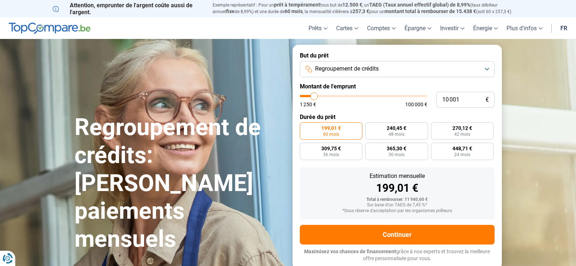
type input "10 500"
type input "10500"
type input "10 250"
type input "10250"
type input "10 000"
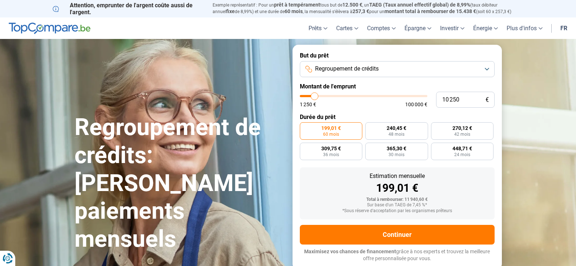
type input "10000"
type input "9 750"
type input "9750"
type input "9 500"
type input "9500"
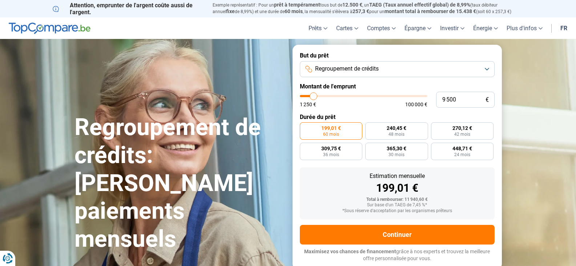
type input "9 000"
type input "9000"
type input "8 750"
type input "8750"
type input "8 500"
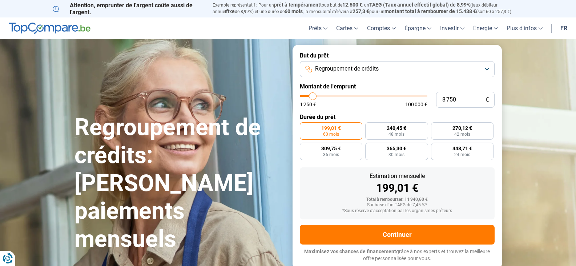
type input "8500"
type input "8 250"
type input "8250"
type input "8 000"
type input "8000"
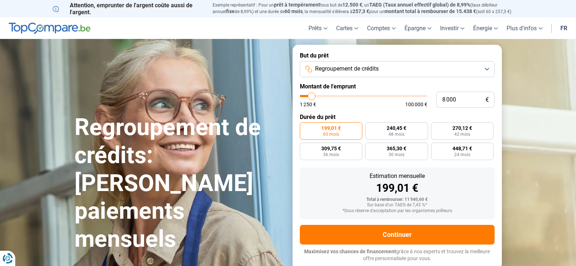
type input "7 500"
type input "7500"
type input "7 250"
type input "7250"
type input "6 750"
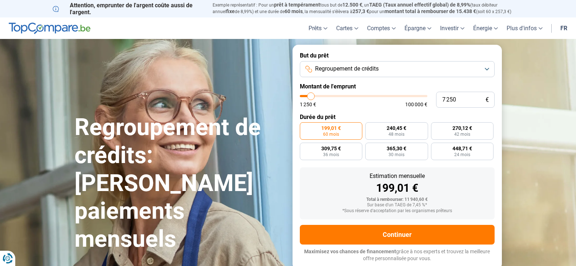
type input "6750"
type input "6 500"
type input "6500"
type input "5 750"
type input "5750"
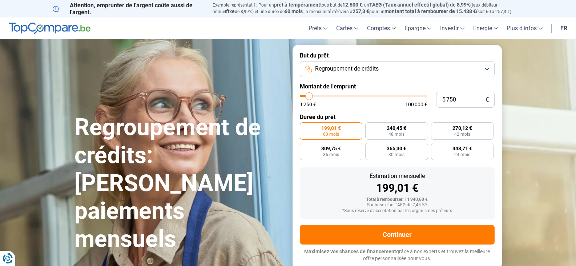
type input "5 500"
type input "5500"
type input "5 250"
type input "5250"
type input "5 500"
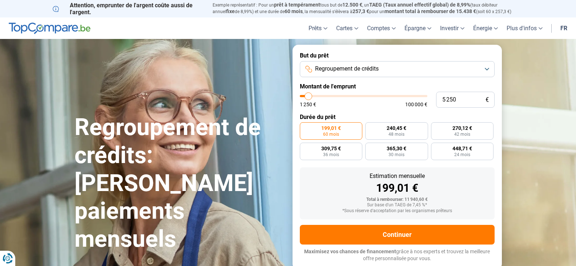
type input "5500"
type input "5 750"
type input "5750"
type input "6 000"
type input "6000"
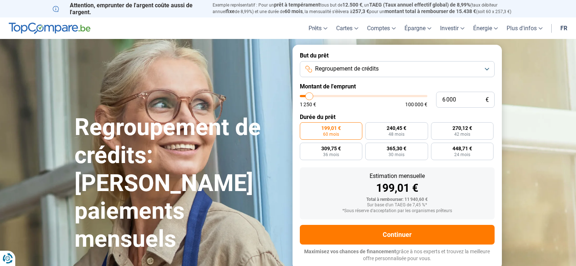
type input "6 500"
type input "6500"
type input "6 750"
type input "6750"
type input "7 000"
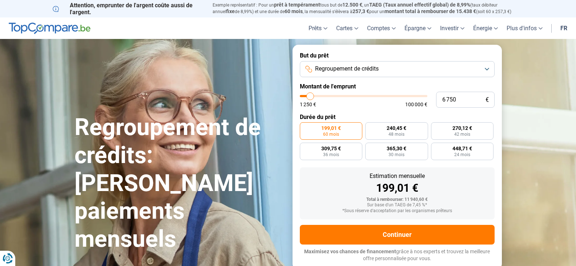
type input "7000"
type input "7 250"
drag, startPoint x: 316, startPoint y: 96, endPoint x: 312, endPoint y: 94, distance: 4.3
type input "7250"
click at [311, 95] on input "range" at bounding box center [364, 96] width 128 height 2
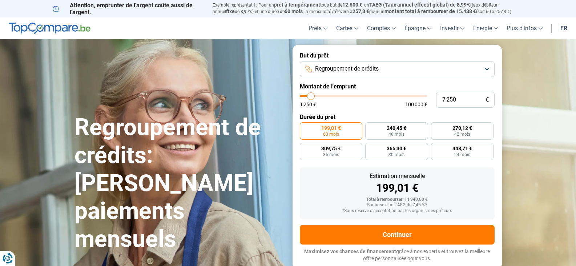
radio input "true"
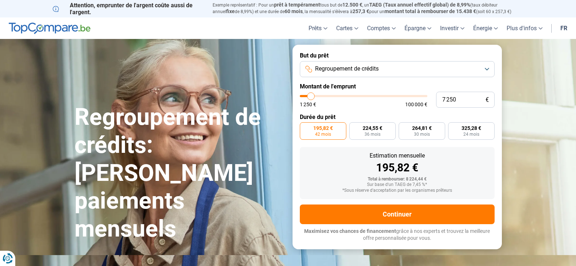
type input "7 000"
type input "7000"
click at [311, 96] on input "range" at bounding box center [364, 96] width 128 height 2
click at [360, 68] on span "Regroupement de crédits" at bounding box center [347, 69] width 64 height 8
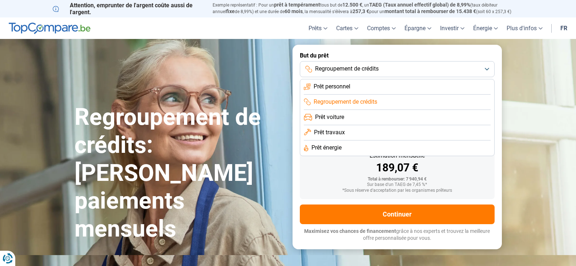
click at [330, 84] on span "Prêt personnel" at bounding box center [332, 87] width 37 height 8
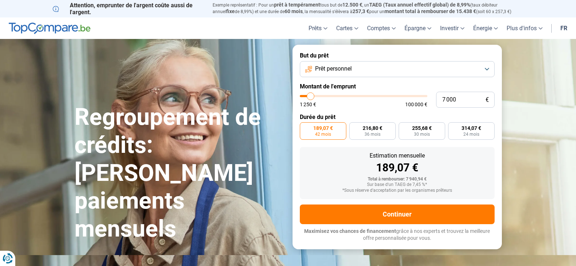
click at [336, 71] on span "Prêt personnel" at bounding box center [333, 69] width 37 height 8
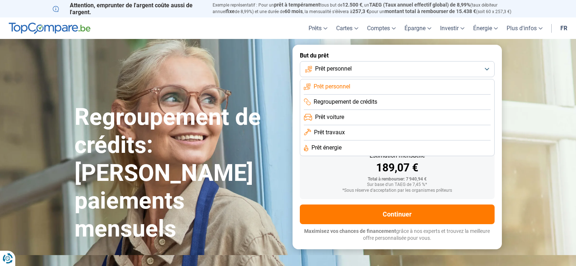
click at [327, 99] on span "Regroupement de crédits" at bounding box center [346, 102] width 64 height 8
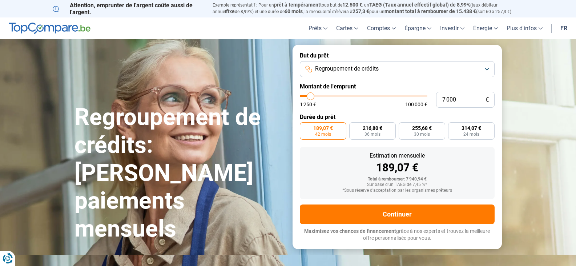
type input "58 000"
type input "58000"
type input "57 500"
type input "57500"
type input "57 250"
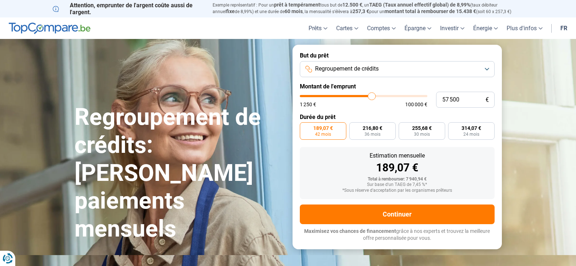
type input "57250"
type input "57 000"
type input "57000"
type input "56 250"
type input "56250"
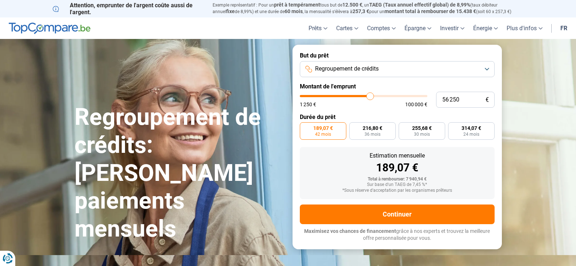
type input "56 000"
type input "56000"
type input "55 750"
type input "55750"
type input "55 500"
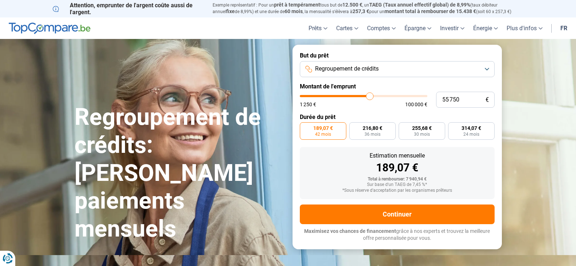
type input "55500"
type input "54 500"
type input "54500"
type input "54 000"
type input "54000"
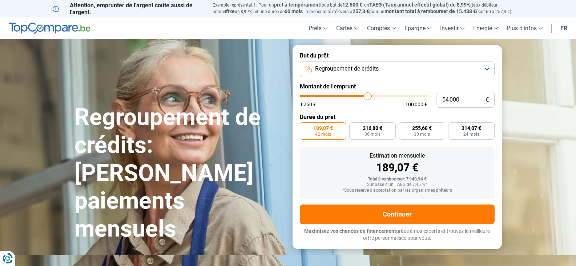
type input "53 500"
type input "53500"
type input "53 000"
type input "53000"
type input "52 500"
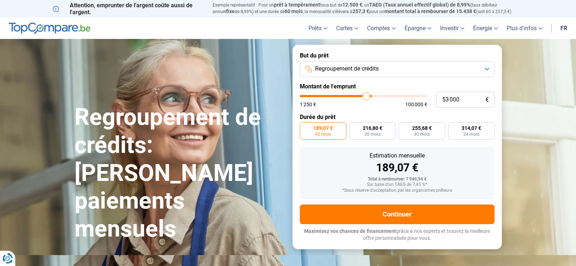
type input "52500"
type input "51 500"
type input "51500"
type input "50 250"
type input "50250"
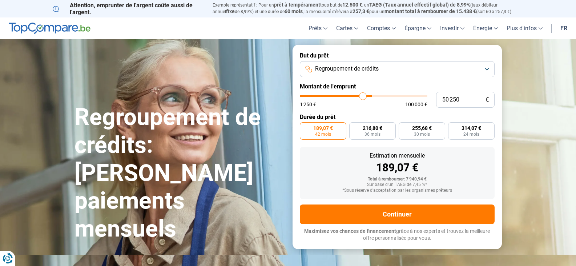
type input "49 500"
type input "49500"
type input "48 500"
type input "48500"
type input "46 750"
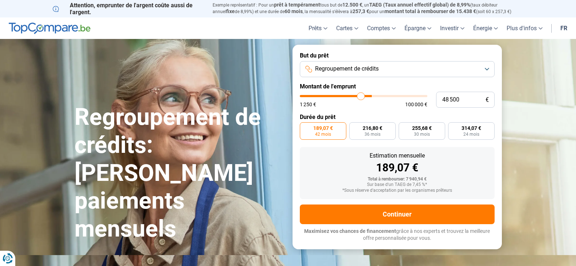
type input "46750"
type input "46 500"
type input "46500"
type input "45 750"
type input "45750"
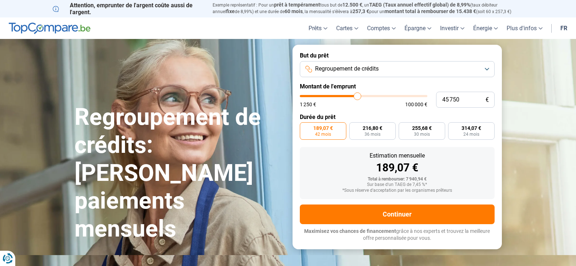
type input "45 000"
type input "45000"
type input "44 500"
type input "44500"
type input "44 250"
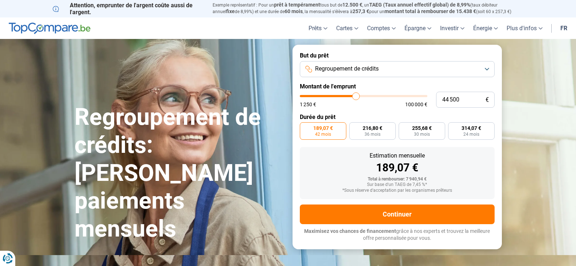
type input "44250"
type input "43 750"
type input "43750"
type input "43 000"
type input "43000"
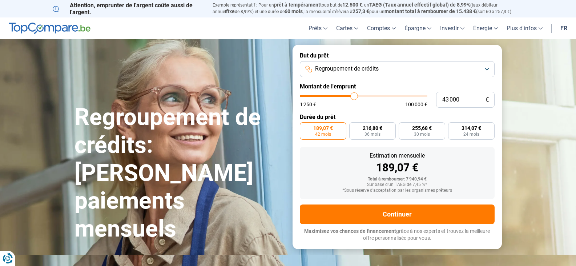
type input "42 000"
type input "42000"
type input "41 000"
type input "41000"
type input "40 000"
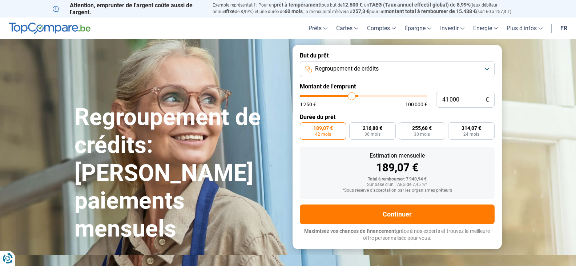
type input "40000"
type input "39 500"
type input "39500"
type input "39 250"
type input "39250"
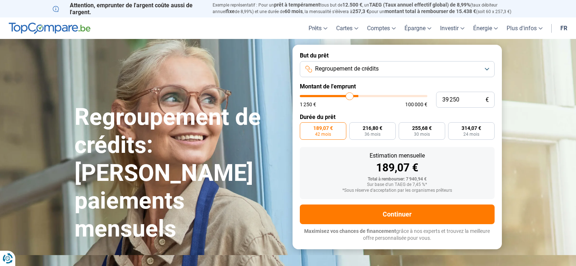
type input "38 750"
type input "38750"
type input "38 250"
type input "38250"
type input "37 250"
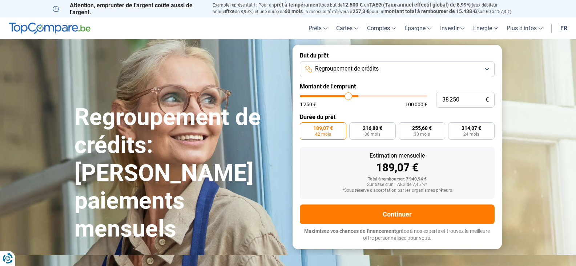
type input "37250"
type input "37 000"
type input "37000"
type input "36 500"
type input "36500"
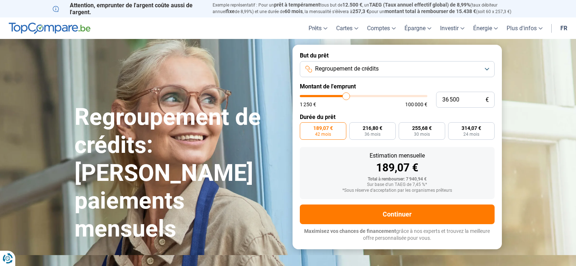
type input "35 750"
type input "35750"
type input "35 250"
type input "35250"
type input "35 000"
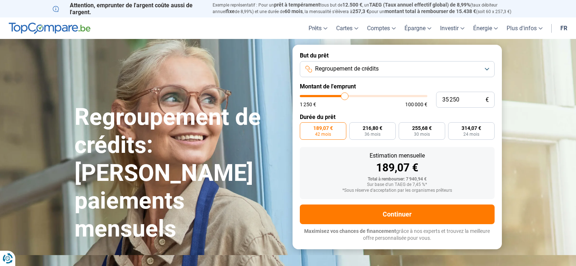
type input "35000"
type input "34 750"
type input "34750"
type input "34 250"
type input "34250"
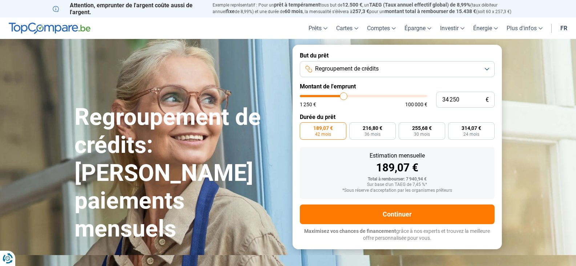
type input "34 000"
type input "34000"
type input "33 750"
type input "33750"
type input "33 250"
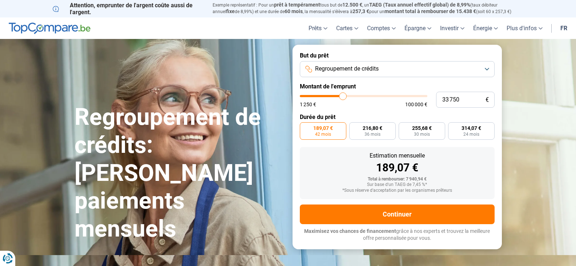
type input "33250"
type input "32 750"
type input "32750"
type input "32 500"
type input "32500"
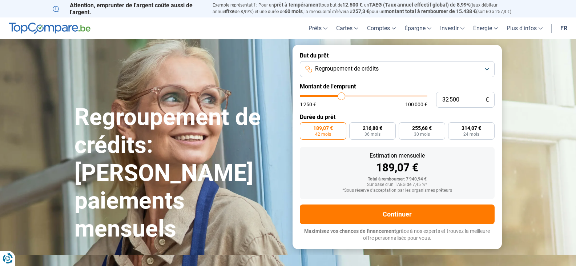
type input "32 250"
type input "32250"
type input "32 000"
type input "32000"
type input "31 750"
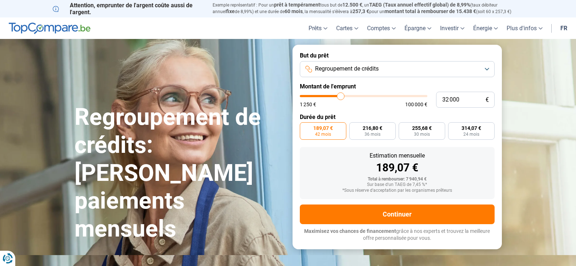
type input "31750"
type input "31 000"
type input "31000"
type input "30 750"
type input "30750"
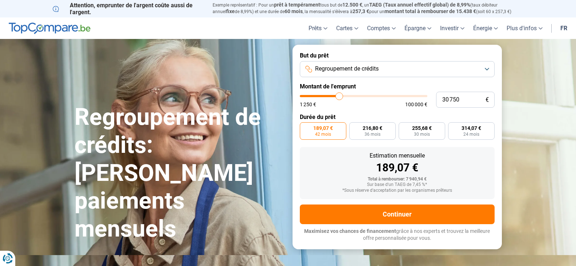
type input "29 750"
type input "29750"
type input "29 500"
type input "29500"
type input "29 250"
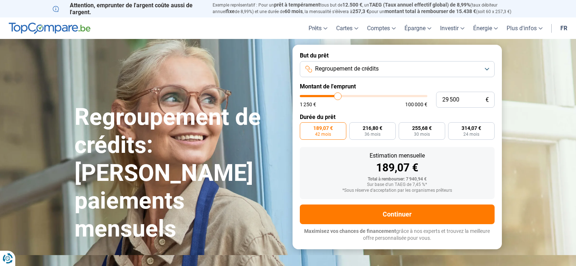
type input "29250"
type input "29 000"
type input "29000"
type input "28 750"
type input "28750"
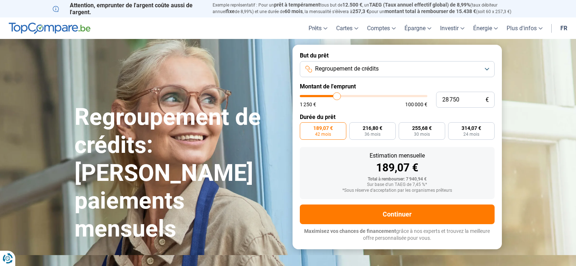
type input "28 000"
type input "28000"
type input "27 750"
type input "27750"
type input "27 500"
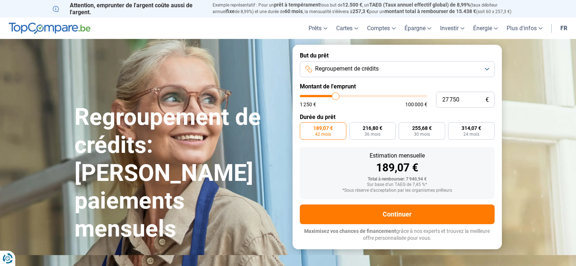
type input "27500"
type input "27 250"
type input "27250"
type input "26 750"
type input "26750"
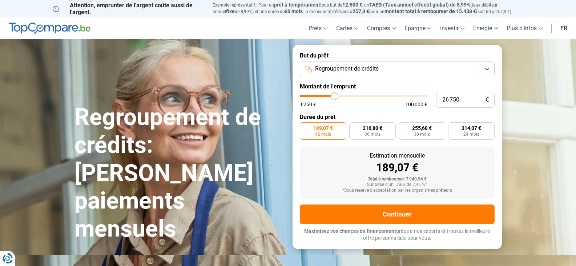
type input "26 500"
type input "26500"
type input "26 250"
type input "26250"
type input "26 000"
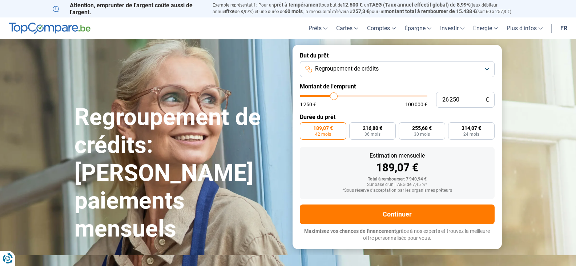
type input "26000"
type input "25 750"
type input "25750"
type input "25 250"
type input "25250"
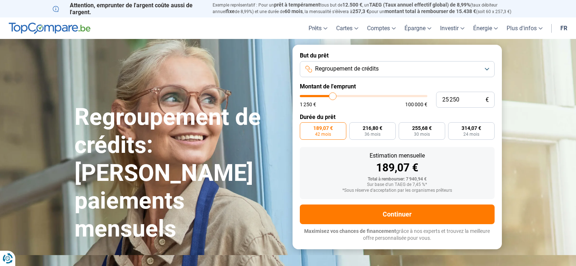
type input "25 000"
type input "25000"
type input "24 750"
type input "24750"
type input "24 500"
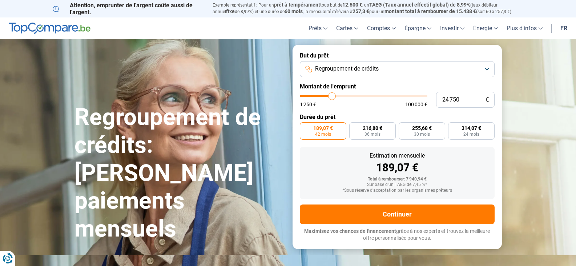
type input "24500"
type input "24 250"
type input "24250"
type input "23 750"
type input "23750"
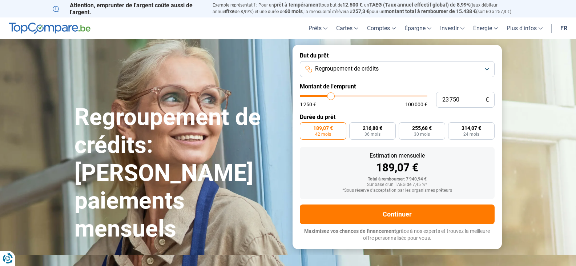
type input "23 500"
type input "23500"
type input "23 250"
type input "23250"
type input "23 000"
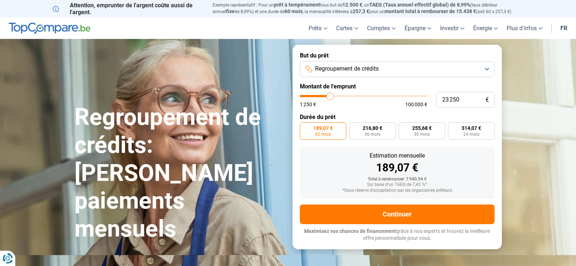
type input "23000"
type input "22 750"
type input "22750"
type input "22 250"
drag, startPoint x: 373, startPoint y: 97, endPoint x: 329, endPoint y: 95, distance: 43.7
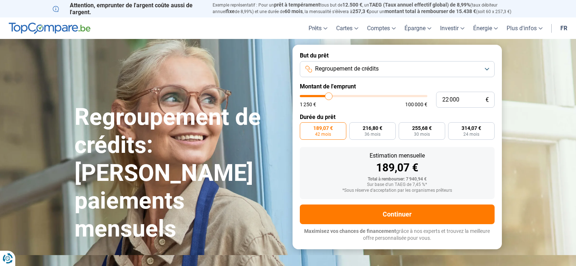
click at [329, 95] on input "range" at bounding box center [364, 96] width 128 height 2
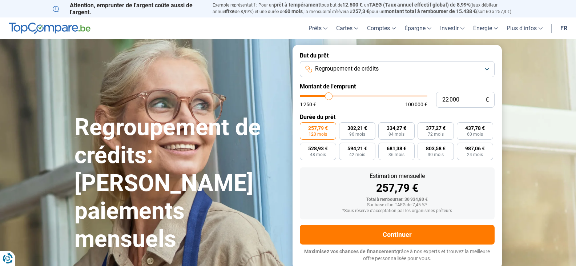
click at [347, 67] on span "Regroupement de crédits" at bounding box center [347, 69] width 64 height 8
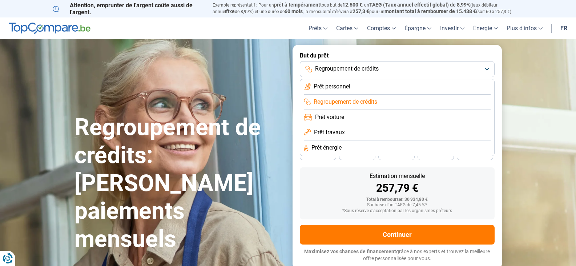
click at [324, 84] on span "Prêt personnel" at bounding box center [332, 87] width 37 height 8
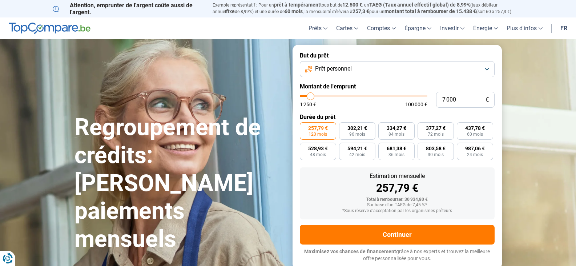
drag, startPoint x: 328, startPoint y: 96, endPoint x: 311, endPoint y: 95, distance: 17.1
click at [311, 95] on input "range" at bounding box center [364, 96] width 128 height 2
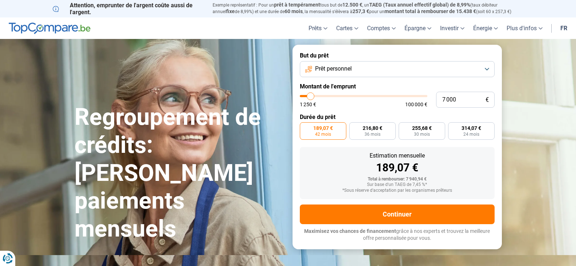
click at [325, 129] on span "189,07 €" at bounding box center [323, 127] width 20 height 5
click at [305, 127] on input "189,07 € 42 mois" at bounding box center [302, 124] width 5 height 5
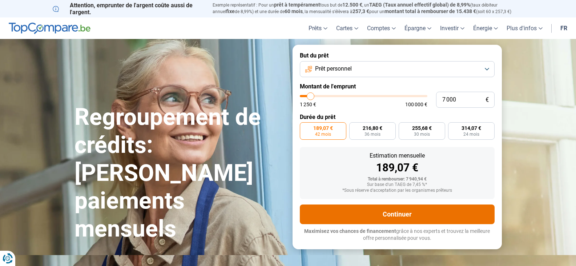
click at [389, 210] on button "Continuer" at bounding box center [397, 214] width 195 height 20
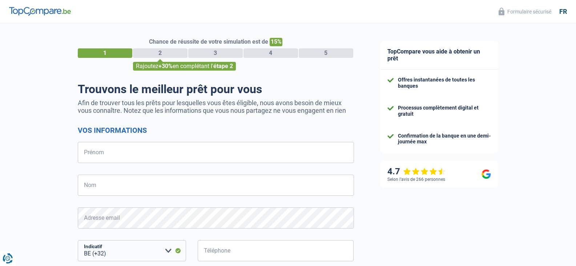
select select "32"
click at [106, 153] on input "Prénom" at bounding box center [216, 152] width 276 height 21
type input "[PERSON_NAME]"
type input "dumont"
type input "470102671"
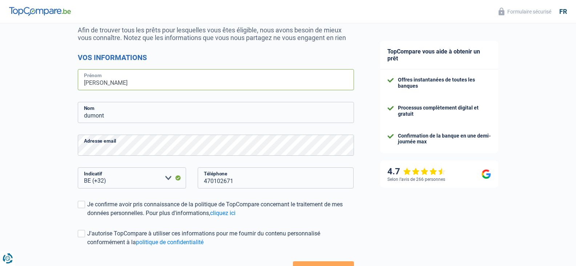
scroll to position [109, 0]
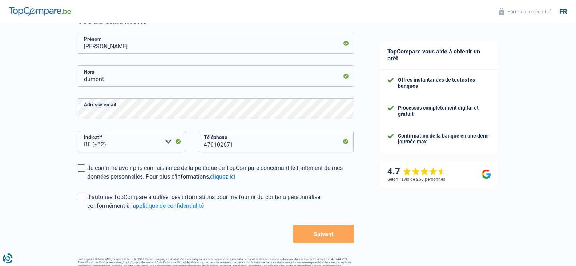
click at [80, 167] on span at bounding box center [81, 167] width 7 height 7
click at [87, 181] on input "Je confirme avoir pris connaissance de la politique de TopCompare concernant le…" at bounding box center [87, 181] width 0 height 0
click at [317, 234] on button "Suivant" at bounding box center [323, 234] width 61 height 18
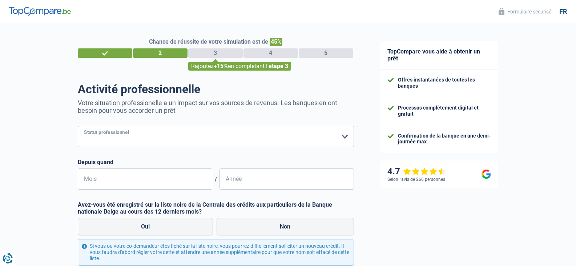
click at [125, 136] on select "Ouvrier Employé privé Employé public Invalide Indépendant Pensionné Chômeur Mut…" at bounding box center [216, 136] width 276 height 21
select select "mutuality"
click at [78, 127] on select "Ouvrier Employé privé Employé public Invalide Indépendant Pensionné Chômeur Mut…" at bounding box center [216, 136] width 276 height 21
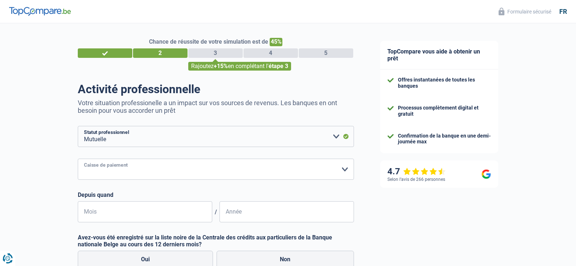
click at [108, 169] on select "Mutualité [DEMOGRAPHIC_DATA] Mutualité Socialiste (Solidaris) SPF Sécurité Soci…" at bounding box center [216, 169] width 276 height 21
select select "solidaris"
click at [78, 159] on select "Mutualité [DEMOGRAPHIC_DATA] Mutualité Socialiste (Solidaris) SPF Sécurité Soci…" at bounding box center [216, 169] width 276 height 21
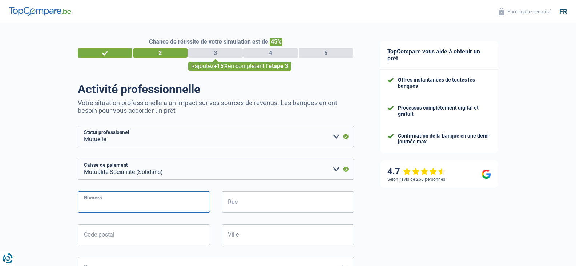
click at [111, 201] on input "Numéro" at bounding box center [144, 201] width 132 height 21
type input "20"
type input "cité [PERSON_NAME] square 20"
type input "7370"
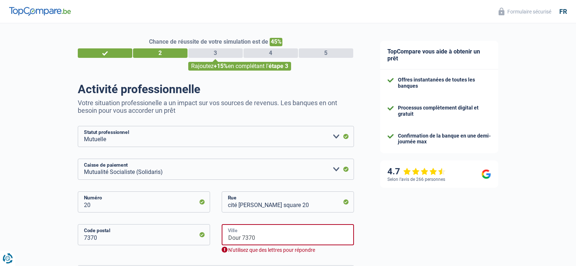
drag, startPoint x: 243, startPoint y: 239, endPoint x: 285, endPoint y: 243, distance: 43.1
click at [285, 243] on input "Dour 7370" at bounding box center [288, 234] width 132 height 21
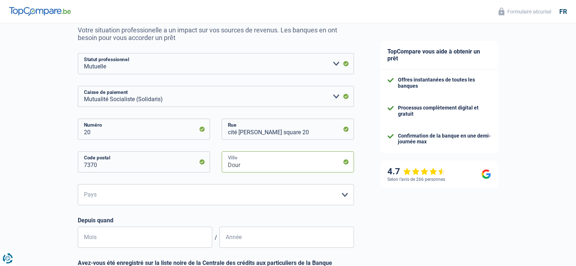
scroll to position [109, 0]
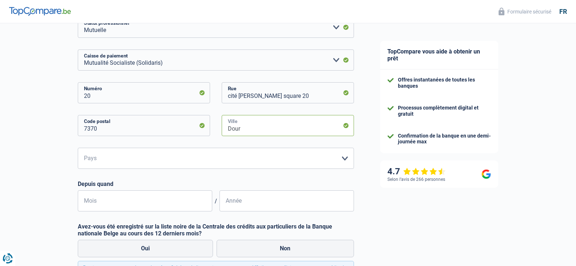
type input "Dour"
click at [227, 163] on select "Belgique Luxembourg Veuillez sélectionner une option" at bounding box center [216, 158] width 276 height 21
select select "BE"
click at [78, 148] on select "Belgique Luxembourg Veuillez sélectionner une option" at bounding box center [216, 158] width 276 height 21
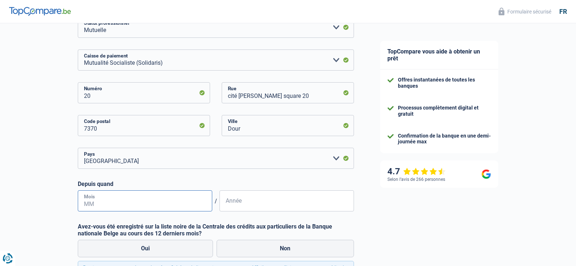
click at [129, 205] on input "Mois" at bounding box center [145, 200] width 135 height 21
click at [90, 202] on input "Mois" at bounding box center [145, 200] width 135 height 21
type input "05"
click at [229, 204] on input "Année" at bounding box center [287, 200] width 135 height 21
drag, startPoint x: 233, startPoint y: 204, endPoint x: 241, endPoint y: 202, distance: 7.8
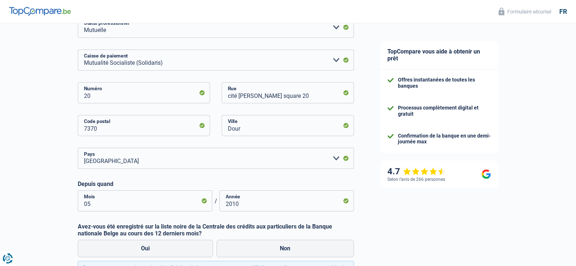
click at [241, 203] on input "2010" at bounding box center [287, 200] width 135 height 21
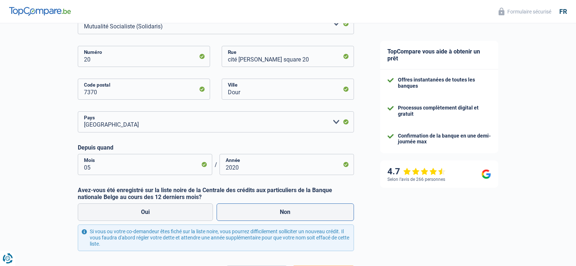
type input "2020"
click at [259, 212] on label "Non" at bounding box center [285, 211] width 137 height 17
click at [259, 212] on input "Non" at bounding box center [285, 211] width 137 height 17
radio input "true"
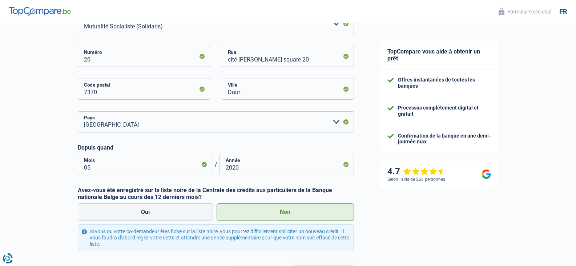
scroll to position [206, 0]
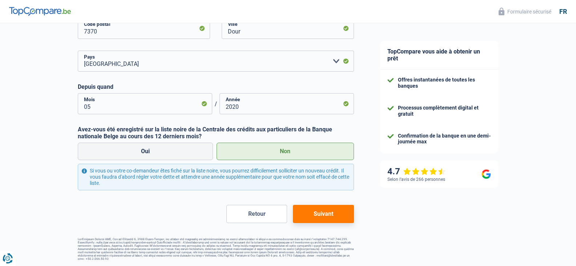
click at [322, 215] on button "Suivant" at bounding box center [323, 214] width 61 height 18
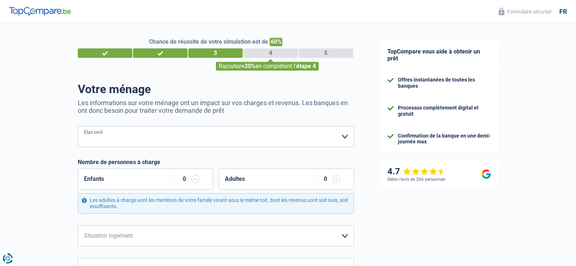
click at [188, 132] on select "[PERSON_NAME](e) Cohabitant(e) légal(e) Divorcé(e) Veuf(ve) Séparé (de fait) Ve…" at bounding box center [216, 136] width 276 height 21
select select "married"
click at [78, 127] on select "[PERSON_NAME](e) Cohabitant(e) légal(e) Divorcé(e) Veuf(ve) Séparé (de fait) Ve…" at bounding box center [216, 136] width 276 height 21
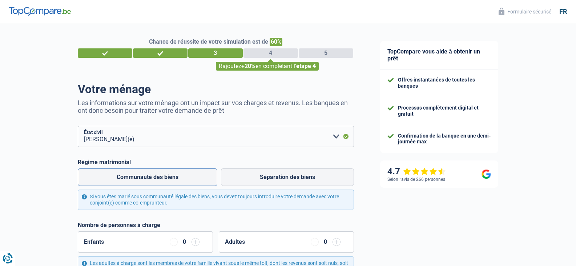
click at [152, 177] on label "Communauté des biens" at bounding box center [148, 176] width 140 height 17
click at [152, 177] on input "Communauté des biens" at bounding box center [148, 176] width 140 height 17
radio input "true"
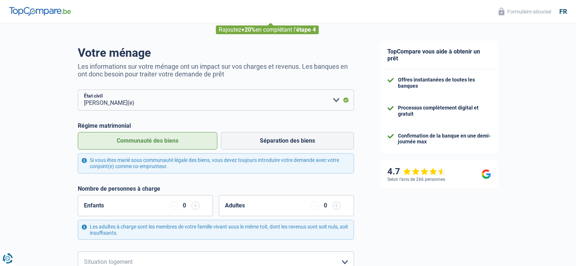
scroll to position [73, 0]
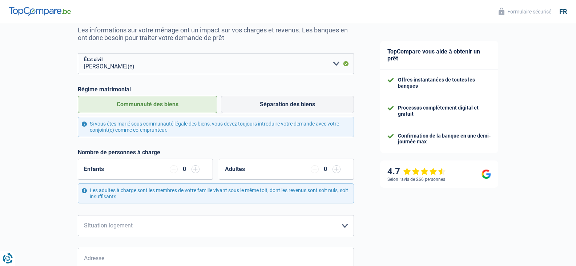
drag, startPoint x: 186, startPoint y: 170, endPoint x: 182, endPoint y: 169, distance: 4.1
click at [182, 169] on div "0" at bounding box center [184, 169] width 7 height 6
click at [197, 169] on input "button" at bounding box center [196, 169] width 8 height 8
click at [196, 169] on input "button" at bounding box center [196, 169] width 8 height 8
click at [336, 171] on input "button" at bounding box center [337, 169] width 8 height 8
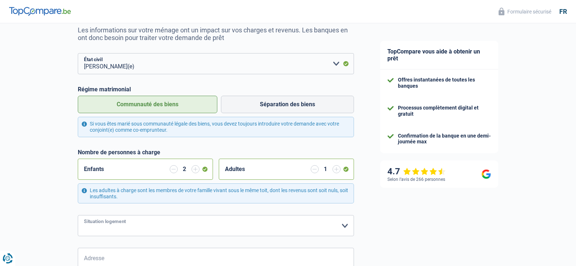
click at [140, 226] on select "Locataire Propriétaire avec prêt hypothécaire Propriétaire sans prêt hypothécai…" at bounding box center [216, 225] width 276 height 21
select select "rents"
click at [78, 216] on select "Locataire Propriétaire avec prêt hypothécaire Propriétaire sans prêt hypothécai…" at bounding box center [216, 225] width 276 height 21
click at [173, 169] on input "button" at bounding box center [174, 169] width 8 height 8
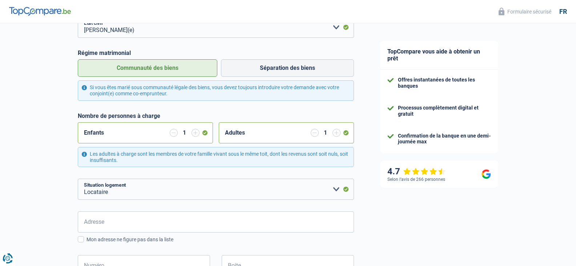
scroll to position [145, 0]
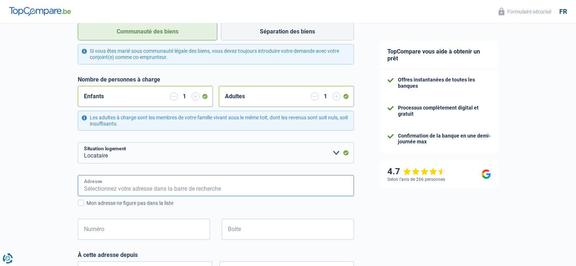
click at [108, 188] on input "Adresse" at bounding box center [216, 185] width 276 height 21
type input "20 cité [PERSON_NAME] square"
type input "[GEOGRAPHIC_DATA]"
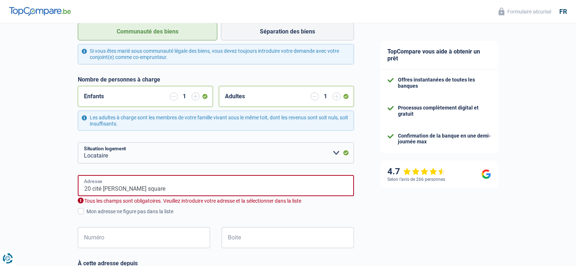
type input "[GEOGRAPHIC_DATA]"
drag, startPoint x: 92, startPoint y: 189, endPoint x: 78, endPoint y: 188, distance: 13.9
click at [78, 188] on input "20 cité [PERSON_NAME] square" at bounding box center [216, 185] width 276 height 21
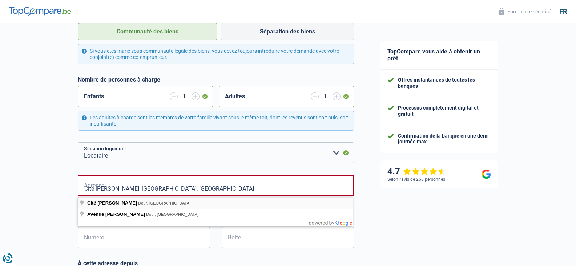
type input "Cité [PERSON_NAME], 7370, Dour, BE"
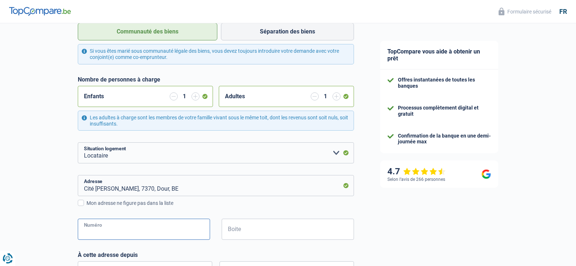
click at [109, 232] on input "Numéro" at bounding box center [144, 229] width 132 height 21
type input "20"
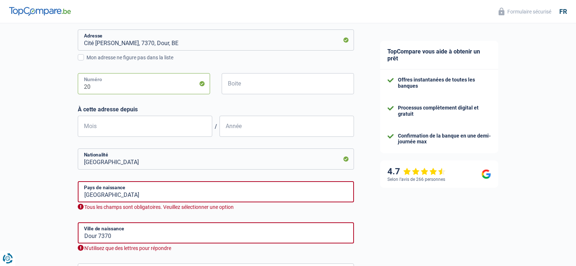
scroll to position [327, 0]
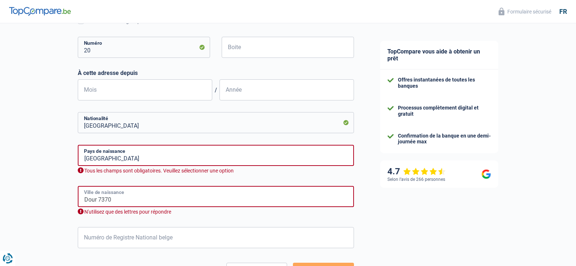
drag, startPoint x: 110, startPoint y: 199, endPoint x: 70, endPoint y: 193, distance: 40.9
click at [70, 193] on div "Chance de réussite de votre simulation est de 60% 1 2 3 4 5 Rajoutez +20% en co…" at bounding box center [183, 7] width 367 height 628
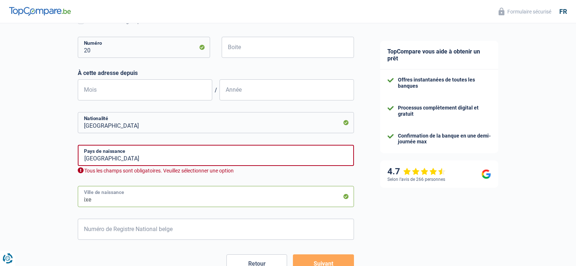
type input "ixelles"
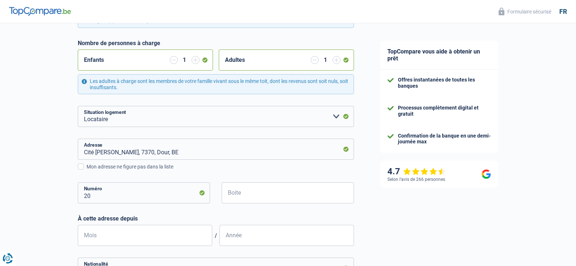
scroll to position [218, 0]
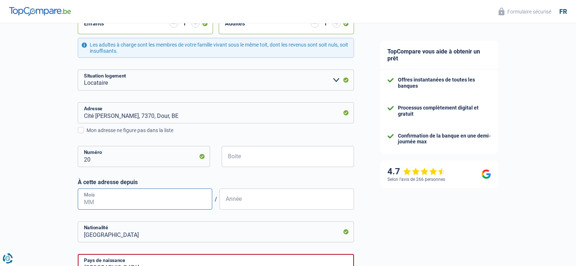
click at [90, 198] on input "Mois" at bounding box center [145, 198] width 135 height 21
type input "05"
click at [230, 204] on input "Année" at bounding box center [287, 198] width 135 height 21
type input "2020"
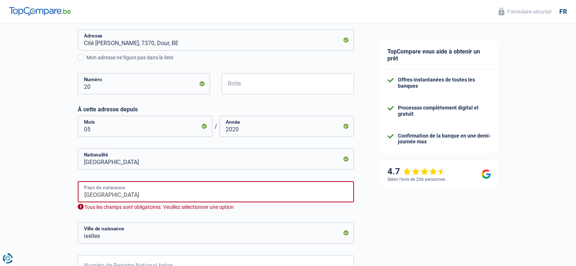
click at [107, 197] on input "[GEOGRAPHIC_DATA]" at bounding box center [216, 191] width 276 height 21
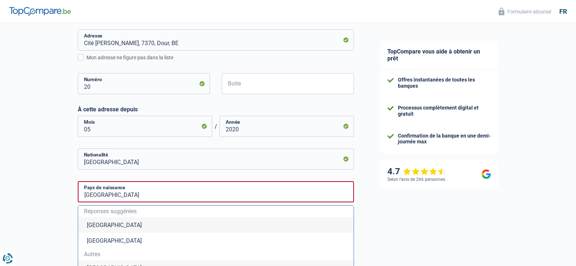
click at [95, 226] on li "[GEOGRAPHIC_DATA]" at bounding box center [216, 225] width 276 height 16
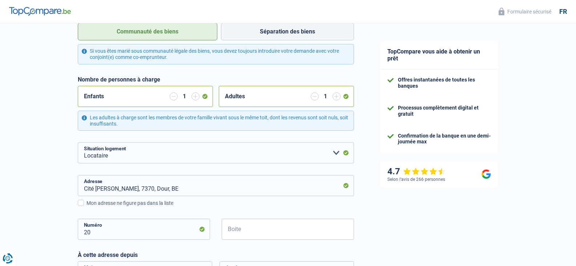
scroll to position [0, 0]
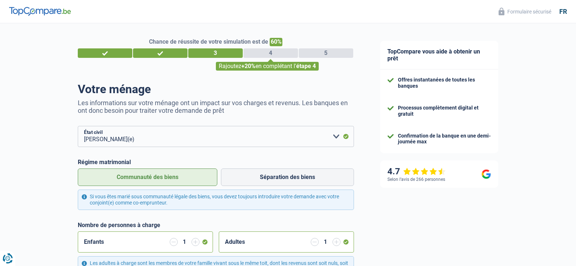
click at [156, 52] on div "2" at bounding box center [160, 52] width 55 height 9
click at [201, 53] on div "3" at bounding box center [215, 52] width 55 height 9
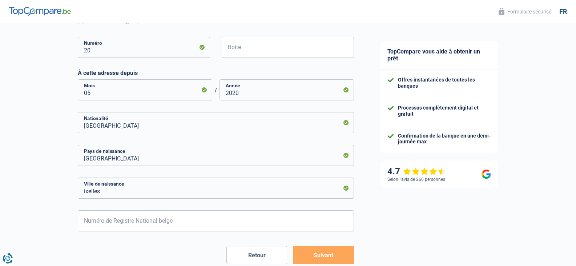
scroll to position [364, 0]
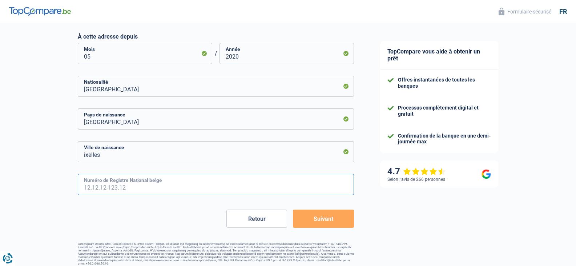
click at [100, 186] on input "Numéro de Registre National belge" at bounding box center [216, 184] width 276 height 21
type input "66.05.14-155.70"
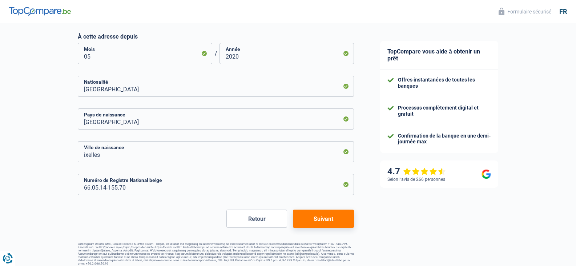
click at [322, 215] on button "Suivant" at bounding box center [323, 218] width 61 height 18
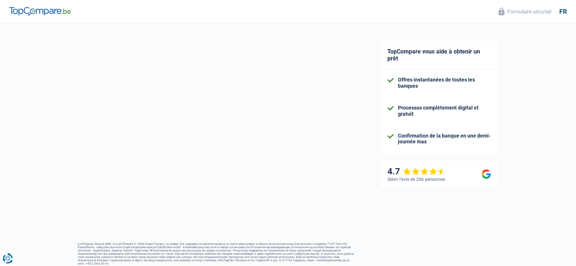
select select "familyAllowances"
select select "mutualityIndemnity"
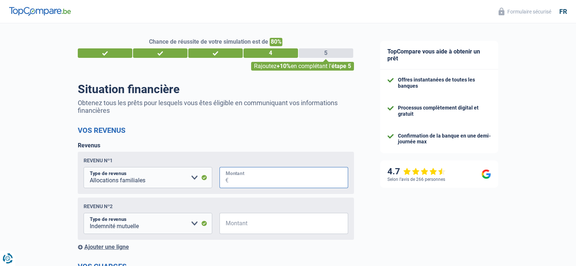
click at [229, 182] on input "Montant" at bounding box center [289, 177] width 120 height 21
type input "629"
click at [193, 178] on select "Allocation d'handicap Allocations chômage Allocations familiales Chèques repas …" at bounding box center [148, 177] width 129 height 21
select select "mutualityIndemnity"
click at [84, 168] on select "Allocation d'handicap Allocations chômage Allocations familiales Chèques repas …" at bounding box center [148, 177] width 129 height 21
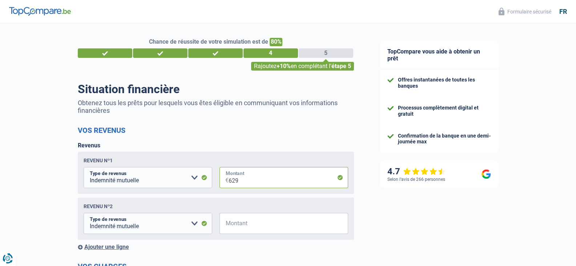
drag, startPoint x: 239, startPoint y: 182, endPoint x: 229, endPoint y: 181, distance: 9.1
click at [229, 181] on input "629" at bounding box center [289, 177] width 120 height 21
drag, startPoint x: 238, startPoint y: 181, endPoint x: 248, endPoint y: 180, distance: 10.3
click at [249, 180] on input "2.000" at bounding box center [289, 177] width 120 height 21
type input "2.067"
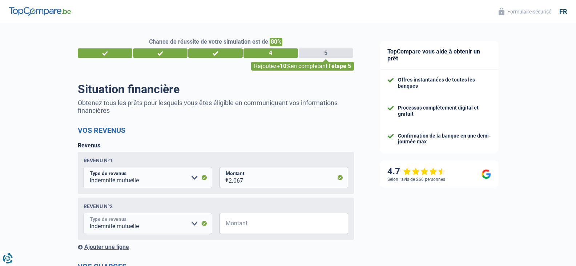
click at [195, 225] on select "Allocation d'handicap Allocations chômage Allocations familiales Chèques repas …" at bounding box center [148, 223] width 129 height 21
select select "handicapAllowance"
click at [84, 214] on select "Allocation d'handicap Allocations chômage Allocations familiales Chèques repas …" at bounding box center [148, 223] width 129 height 21
click at [229, 227] on input "Montant" at bounding box center [289, 223] width 120 height 21
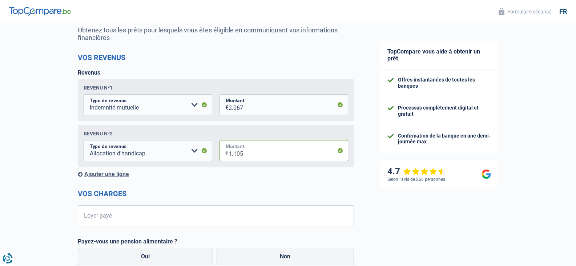
scroll to position [109, 0]
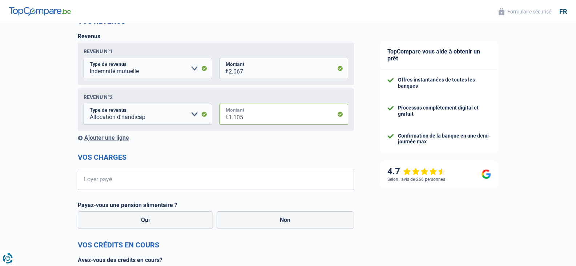
type input "1.105"
click at [127, 183] on input "Loyer payé" at bounding box center [220, 179] width 267 height 21
type input "500"
click at [258, 221] on label "Non" at bounding box center [285, 219] width 137 height 17
click at [258, 221] on input "Non" at bounding box center [285, 219] width 137 height 17
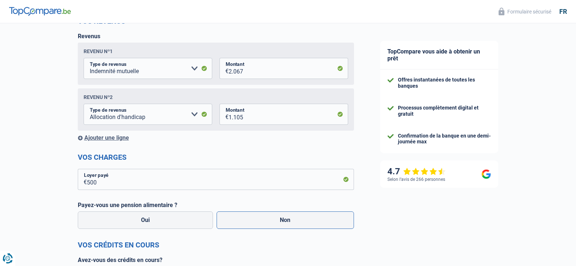
radio input "true"
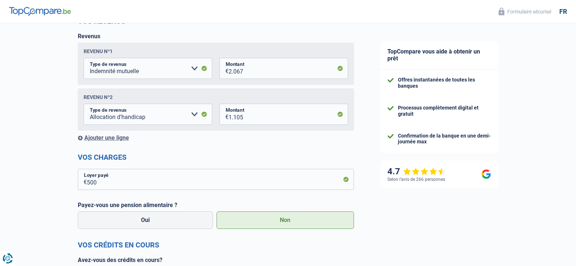
select select "familyAllowances"
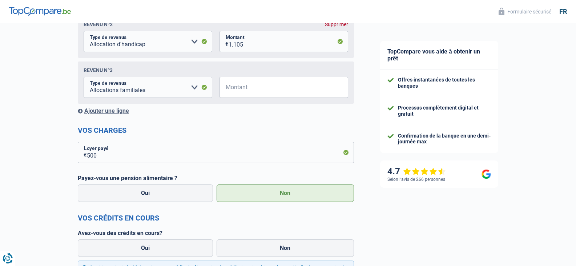
scroll to position [218, 0]
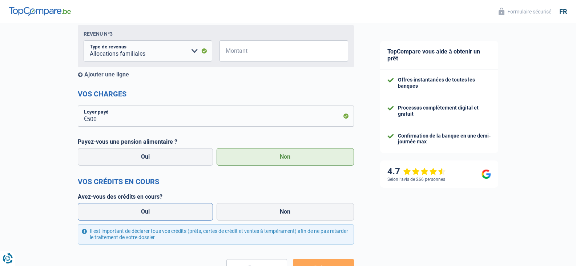
click at [164, 212] on label "Oui" at bounding box center [146, 211] width 136 height 17
click at [164, 212] on input "Oui" at bounding box center [146, 211] width 136 height 17
radio input "true"
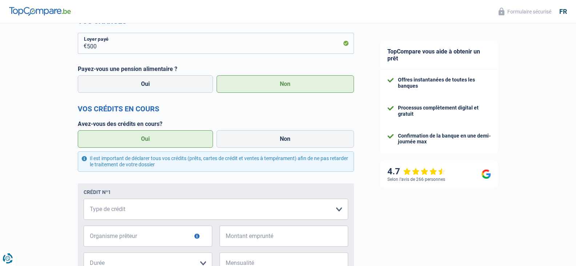
scroll to position [327, 0]
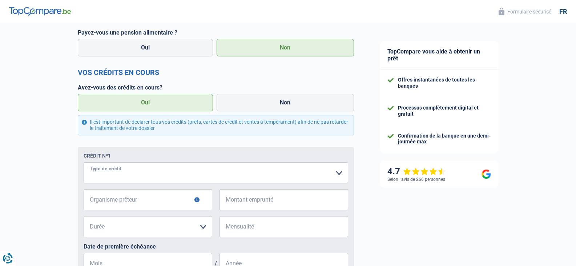
click at [148, 174] on select "Carte ou ouverture de crédit Prêt hypothécaire Vente à tempérament Prêt à tempé…" at bounding box center [216, 172] width 265 height 21
select select "carLoan"
click at [156, 203] on input "Organisme prêteur" at bounding box center [148, 199] width 129 height 21
type input "Ing"
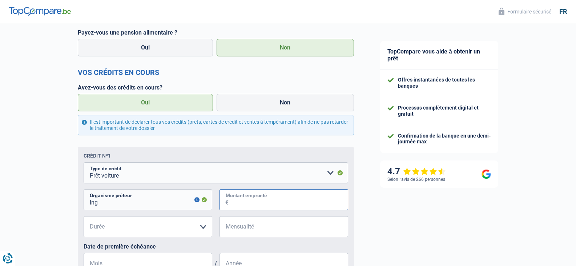
click at [235, 202] on input "Montant emprunté" at bounding box center [289, 199] width 120 height 21
type input "28.000"
click at [149, 229] on select "12 mois 18 mois 24 mois 30 mois 36 mois 42 mois 48 mois 60 mois 72 mois 84 mois…" at bounding box center [148, 226] width 129 height 21
select select "84"
click at [84, 218] on select "12 mois 18 mois 24 mois 30 mois 36 mois 42 mois 48 mois 60 mois 72 mois 84 mois…" at bounding box center [148, 226] width 129 height 21
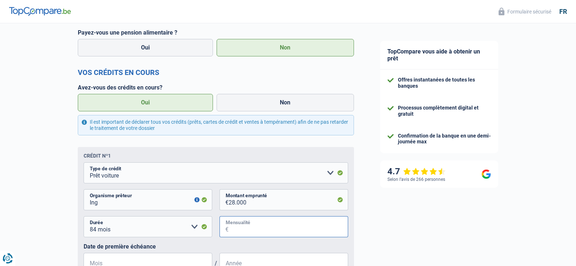
click at [233, 229] on input "Mensualité" at bounding box center [289, 226] width 120 height 21
type input "342"
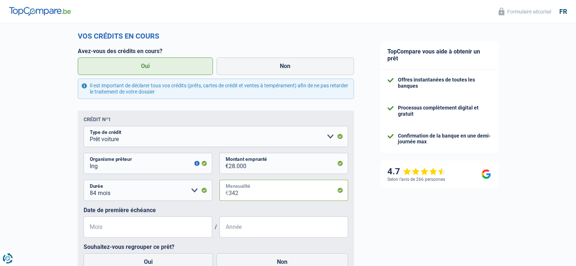
scroll to position [400, 0]
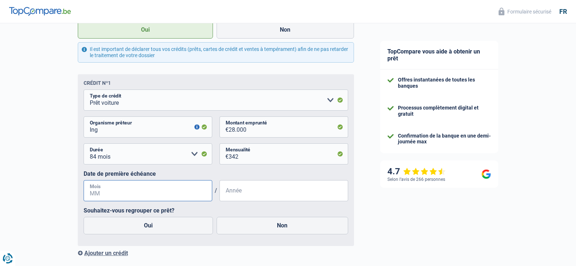
click at [110, 191] on input "Mois" at bounding box center [148, 190] width 129 height 21
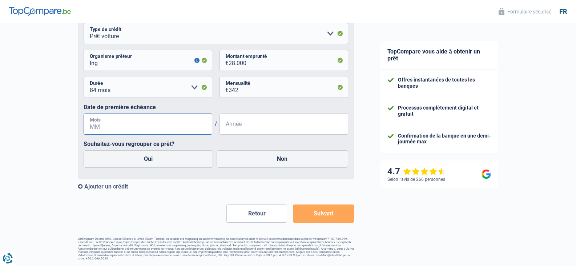
scroll to position [431, 0]
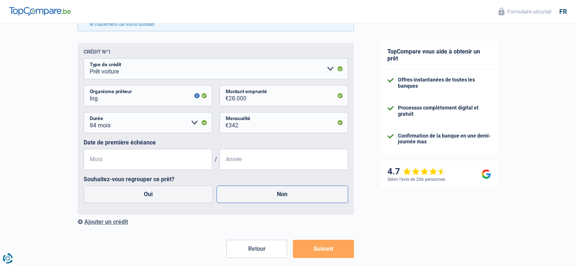
click at [254, 197] on label "Non" at bounding box center [283, 193] width 132 height 17
click at [254, 197] on input "Non" at bounding box center [283, 193] width 132 height 17
radio input "true"
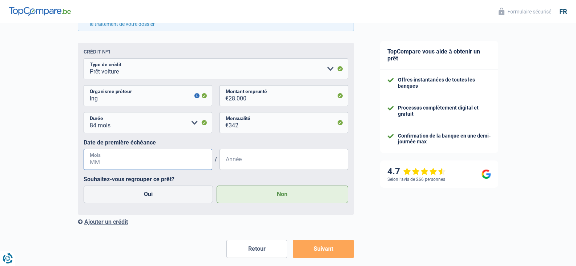
click at [101, 158] on input "Mois" at bounding box center [148, 159] width 129 height 21
click at [94, 164] on input "Mois" at bounding box center [148, 159] width 129 height 21
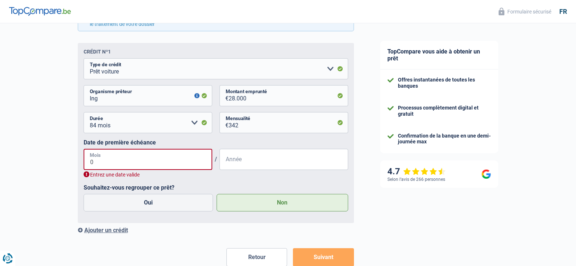
type input "07"
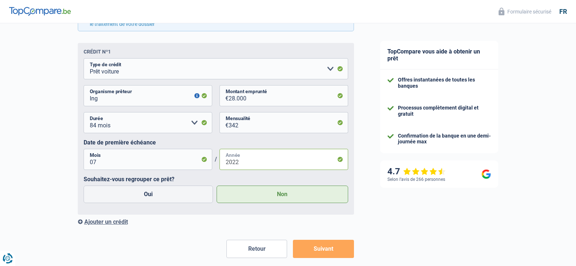
type input "2022"
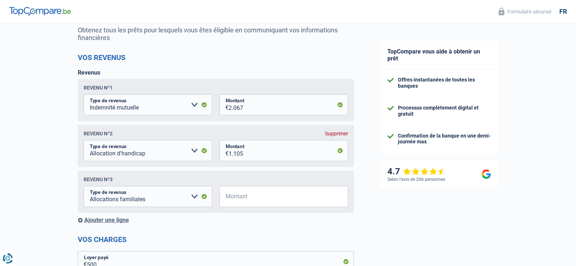
scroll to position [109, 0]
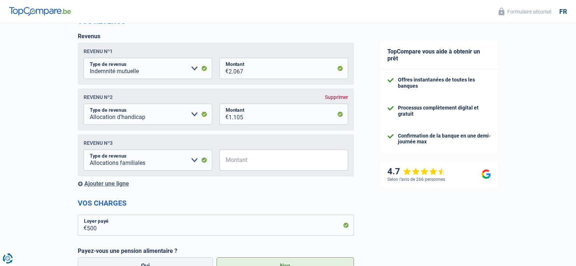
click at [228, 160] on span "€" at bounding box center [224, 159] width 9 height 21
click at [227, 160] on span "€" at bounding box center [224, 159] width 9 height 21
click at [226, 160] on span "€" at bounding box center [224, 159] width 9 height 21
click at [229, 167] on input "Montant" at bounding box center [289, 159] width 120 height 21
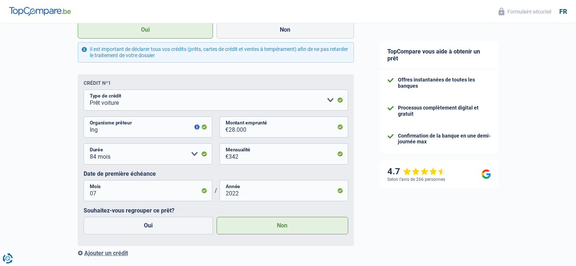
scroll to position [468, 0]
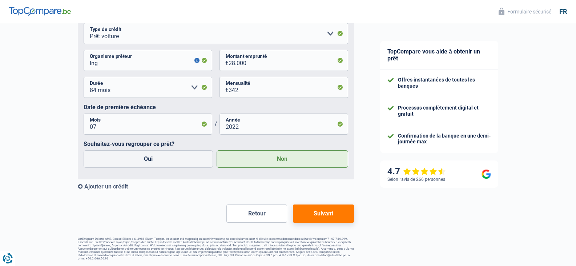
type input "629"
click at [312, 212] on button "Suivant" at bounding box center [323, 213] width 61 height 18
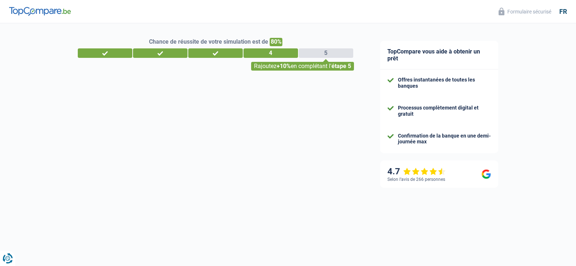
select select "mutualityIndemnity"
select select "handicapAllowance"
select select "familyAllowances"
select select "carLoan"
select select "84"
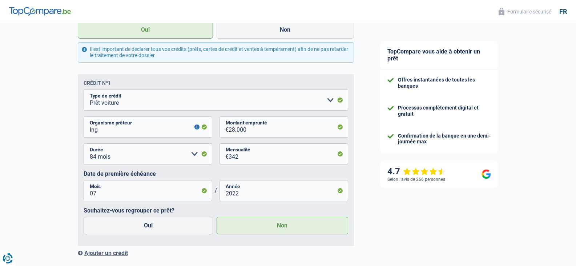
scroll to position [436, 0]
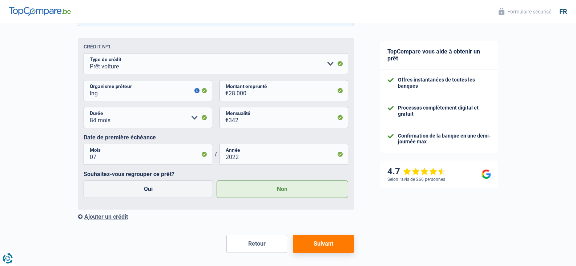
click at [107, 219] on div "Ajouter un crédit" at bounding box center [216, 216] width 276 height 7
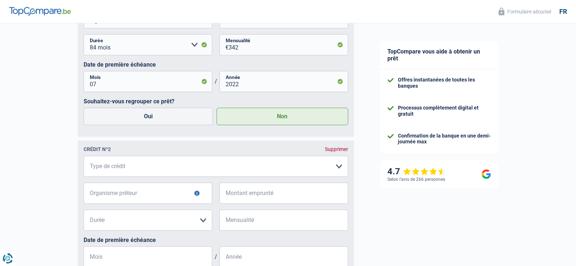
scroll to position [545, 0]
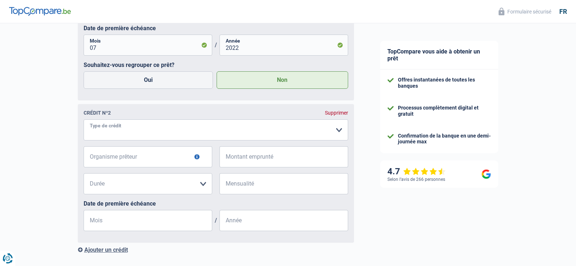
click at [168, 133] on select "Carte ou ouverture de crédit Prêt hypothécaire Vente à tempérament Prêt à tempé…" at bounding box center [216, 129] width 265 height 21
select select "cardOrCredit"
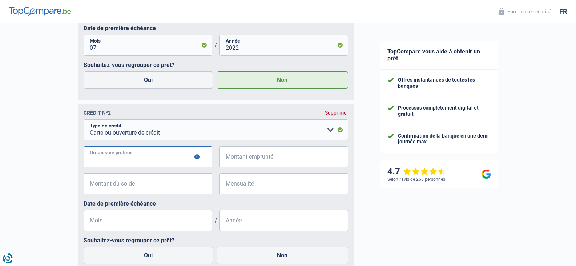
click at [139, 162] on input "Organisme prêteur" at bounding box center [148, 156] width 129 height 21
type input "Bay way"
click at [226, 160] on span "€" at bounding box center [224, 156] width 9 height 21
click at [236, 163] on input "Montant emprunté" at bounding box center [289, 156] width 120 height 21
type input "2.500"
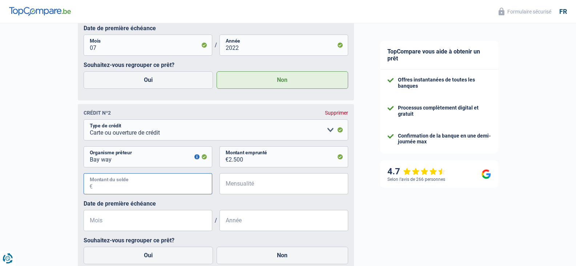
click at [124, 187] on input "Montant du solde" at bounding box center [153, 183] width 120 height 21
click at [229, 189] on input "Mensualité" at bounding box center [289, 183] width 120 height 21
type input "166"
click at [95, 186] on input "Montant du solde" at bounding box center [153, 183] width 120 height 21
type input "2.500"
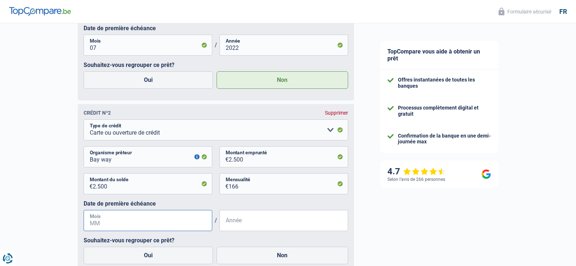
click at [104, 222] on input "Mois" at bounding box center [148, 220] width 129 height 21
click at [94, 223] on input "Mois" at bounding box center [148, 220] width 129 height 21
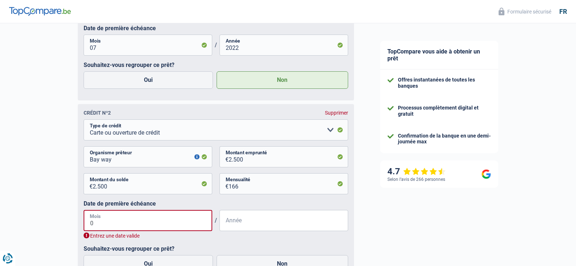
type input "05"
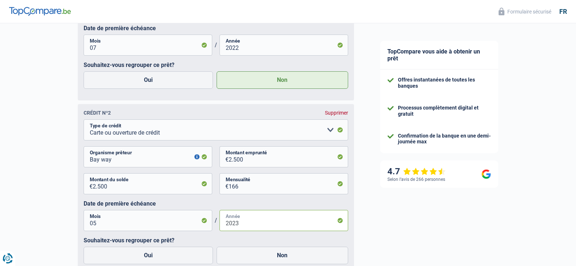
scroll to position [582, 0]
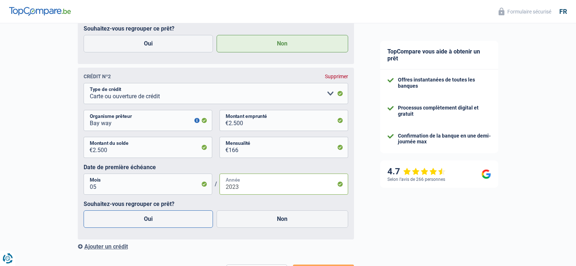
type input "2023"
click at [149, 222] on label "Oui" at bounding box center [149, 218] width 130 height 17
click at [149, 222] on input "Oui" at bounding box center [149, 218] width 130 height 17
radio input "true"
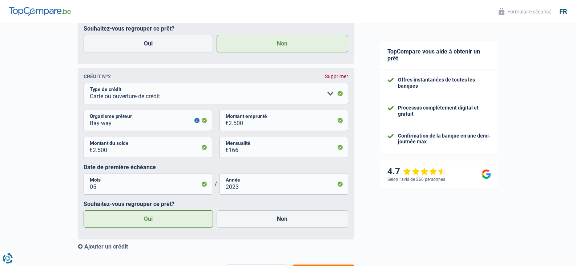
click at [109, 247] on div "Ajouter un crédit" at bounding box center [216, 246] width 276 height 7
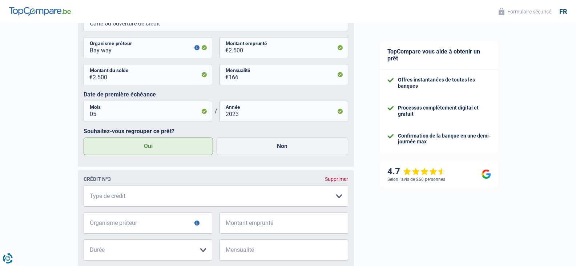
scroll to position [691, 0]
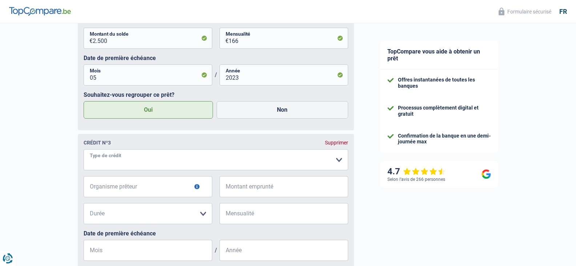
click at [106, 162] on select "Carte ou ouverture de crédit Prêt hypothécaire Vente à tempérament Prêt à tempé…" at bounding box center [216, 159] width 265 height 21
select select "cardOrCredit"
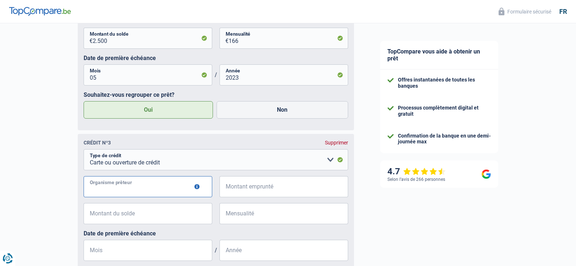
click at [128, 192] on input "Organisme prêteur" at bounding box center [148, 186] width 129 height 21
type input "ing"
click at [230, 188] on input "Montant emprunté" at bounding box center [289, 186] width 120 height 21
type input "3.000"
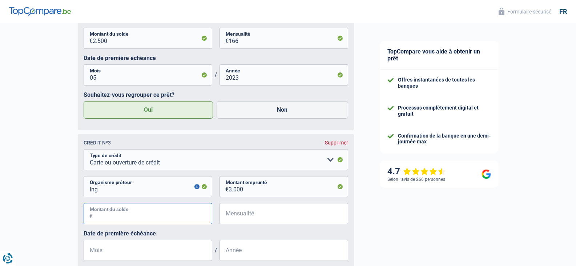
click at [95, 213] on input "Montant du solde" at bounding box center [153, 213] width 120 height 21
type input "3.000"
click at [227, 216] on span "€" at bounding box center [224, 213] width 9 height 21
click at [229, 219] on input "Mensualité" at bounding box center [289, 213] width 120 height 21
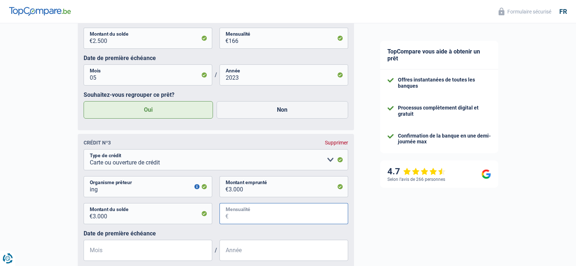
click at [229, 218] on input "Mensualité" at bounding box center [289, 213] width 120 height 21
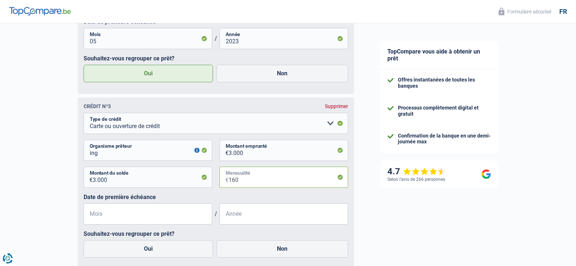
type input "160"
click at [101, 216] on input "Mois" at bounding box center [148, 213] width 129 height 21
type input "10"
type input "2024"
click at [152, 253] on label "Oui" at bounding box center [149, 248] width 130 height 17
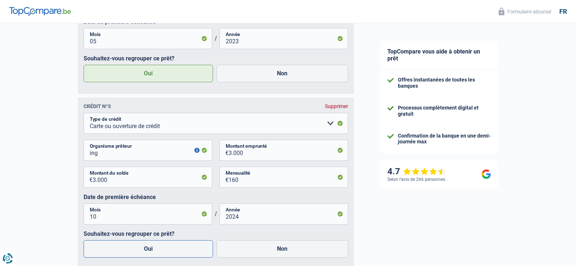
click at [152, 253] on input "Oui" at bounding box center [149, 248] width 130 height 17
radio input "true"
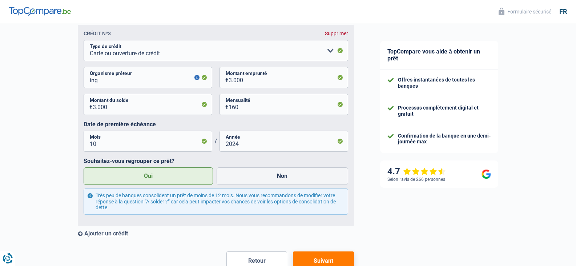
scroll to position [836, 0]
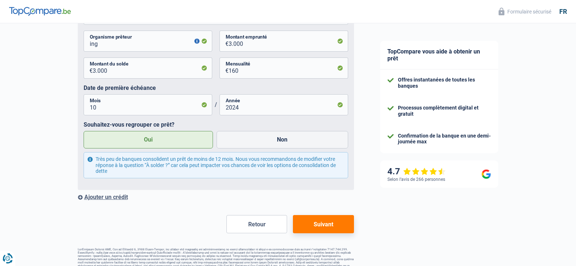
click at [313, 225] on button "Suivant" at bounding box center [323, 224] width 61 height 18
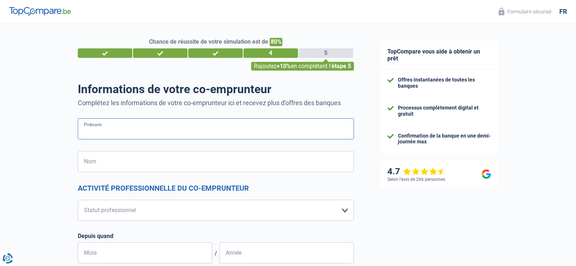
click at [96, 129] on input "Prénom" at bounding box center [216, 128] width 276 height 21
type input "[PERSON_NAME]"
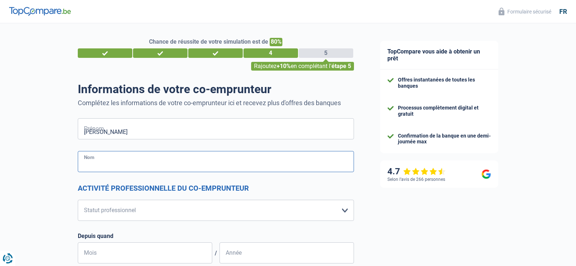
type input "haas"
type input "[GEOGRAPHIC_DATA]"
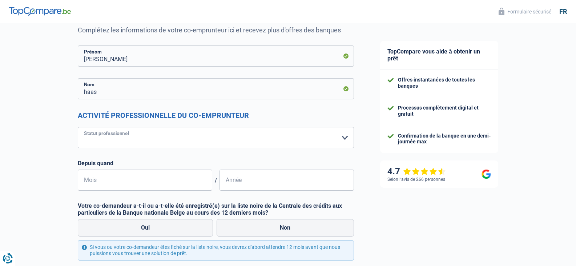
click at [146, 134] on select "Ouvrier Employé privé Employé public Invalide Indépendant Pensionné Chômeur Mut…" at bounding box center [216, 137] width 276 height 21
select select "noProfession"
click at [78, 127] on select "Ouvrier Employé privé Employé public Invalide Indépendant Pensionné Chômeur Mut…" at bounding box center [216, 137] width 276 height 21
click at [100, 177] on input "Mois" at bounding box center [145, 179] width 135 height 21
type input "05"
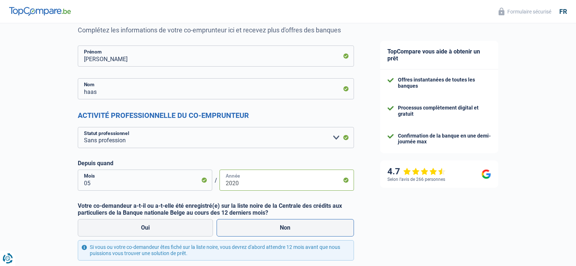
type input "2020"
click at [259, 227] on label "Non" at bounding box center [285, 227] width 137 height 17
click at [259, 227] on input "Non" at bounding box center [285, 227] width 137 height 17
radio input "true"
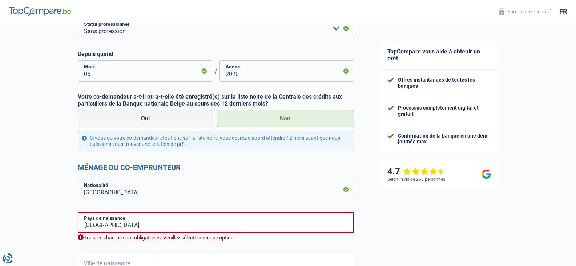
scroll to position [218, 0]
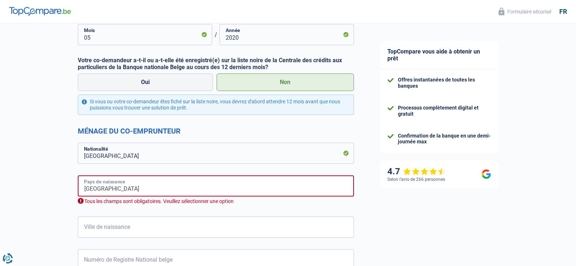
click at [113, 188] on input "[GEOGRAPHIC_DATA]" at bounding box center [216, 185] width 276 height 21
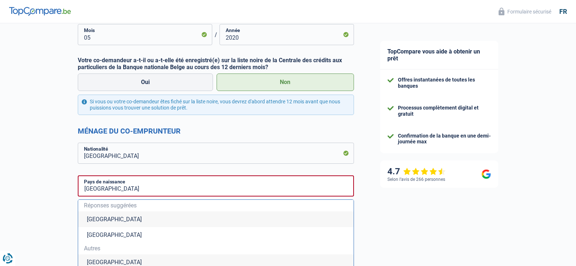
click at [99, 218] on li "[GEOGRAPHIC_DATA]" at bounding box center [216, 219] width 276 height 16
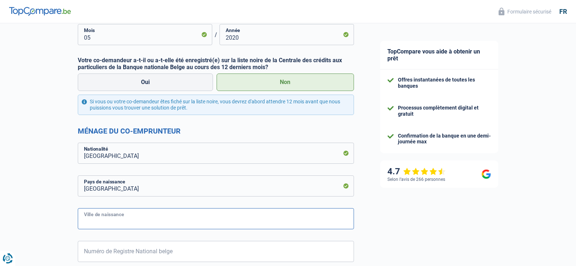
click at [103, 219] on input "Ville de naissance" at bounding box center [216, 218] width 276 height 21
type input "st josse"
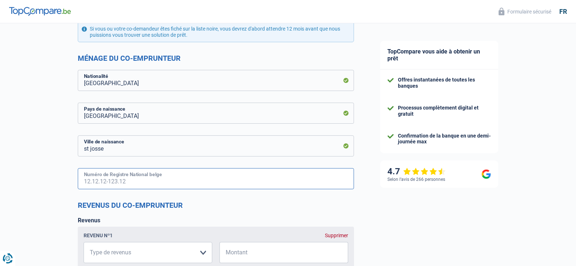
click at [92, 180] on input "Numéro de Registre National belge" at bounding box center [216, 178] width 276 height 21
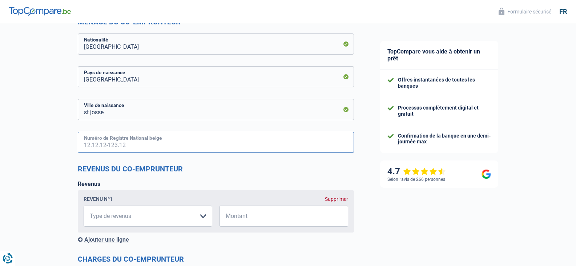
scroll to position [364, 0]
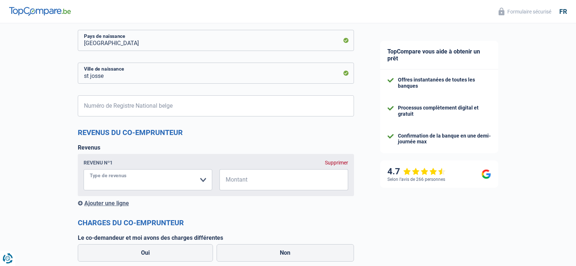
click at [202, 181] on select "Allocation d'handicap Allocations chômage Allocations familiales Chèques repas …" at bounding box center [148, 179] width 129 height 21
click at [329, 163] on div "Supprimer" at bounding box center [336, 163] width 23 height 6
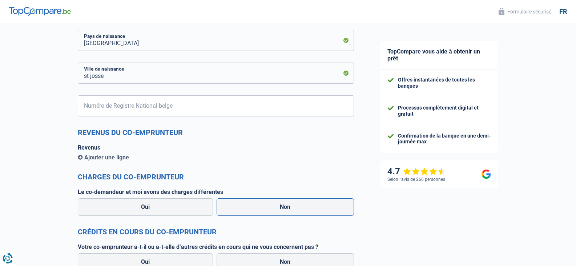
click at [257, 207] on label "Non" at bounding box center [285, 206] width 137 height 17
click at [257, 207] on input "Non" at bounding box center [285, 206] width 137 height 17
radio input "true"
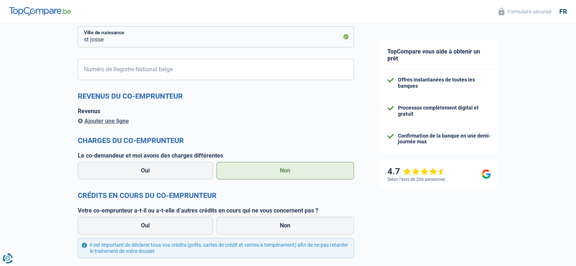
scroll to position [436, 0]
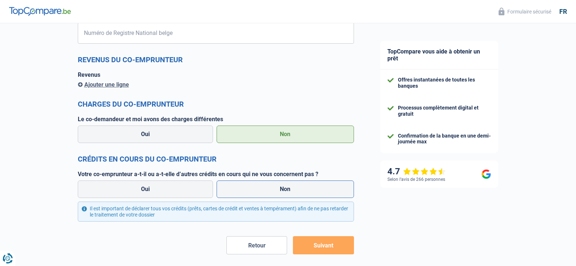
click at [259, 191] on label "Non" at bounding box center [285, 188] width 137 height 17
click at [259, 191] on input "Non" at bounding box center [285, 188] width 137 height 17
radio input "true"
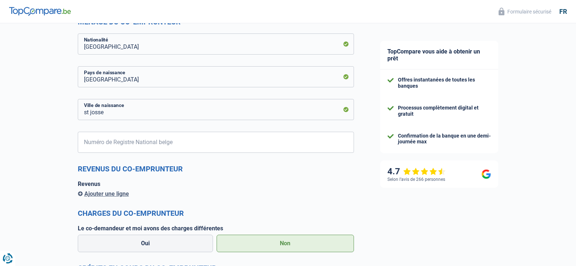
scroll to position [291, 0]
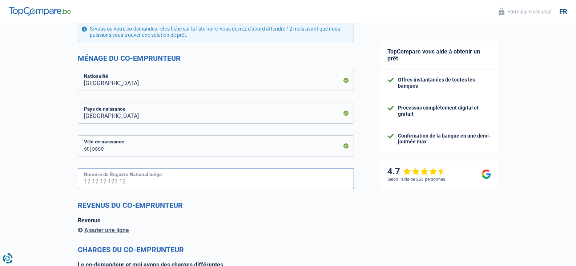
click at [87, 179] on input "Numéro de Registre National belge" at bounding box center [216, 178] width 276 height 21
click at [88, 182] on input "Numéro de Registre National belge" at bounding box center [216, 178] width 276 height 21
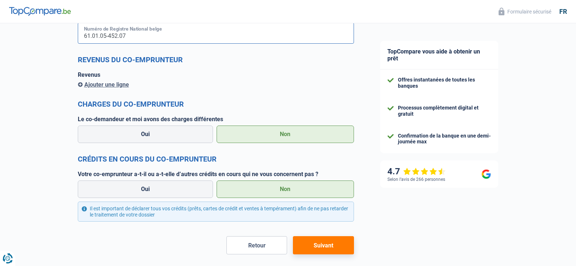
scroll to position [467, 0]
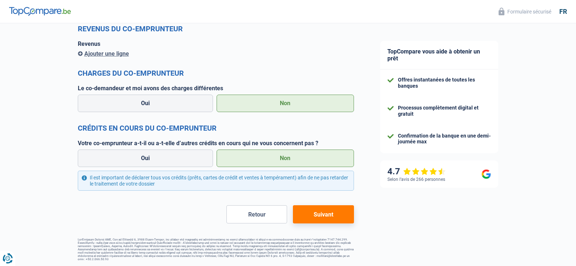
type input "61.01.05-452.07"
click at [313, 212] on button "Suivant" at bounding box center [323, 214] width 61 height 18
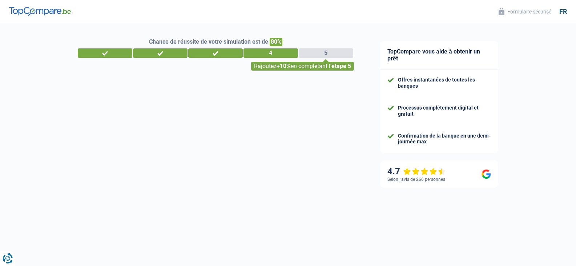
select select "refinancing"
select select "36"
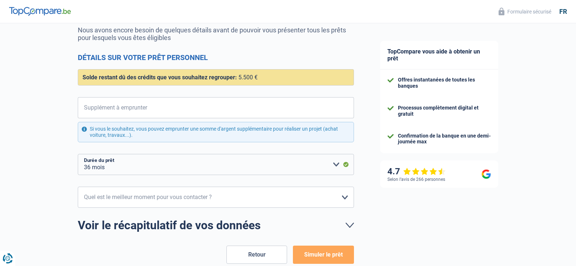
scroll to position [36, 0]
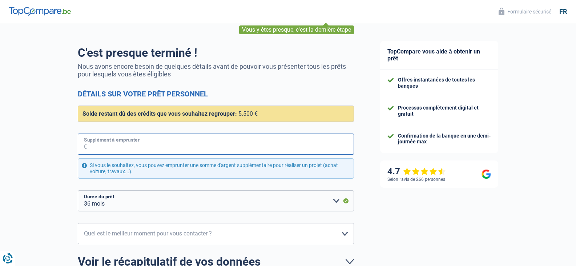
click at [91, 144] on input "Supplément à emprunter" at bounding box center [220, 143] width 267 height 21
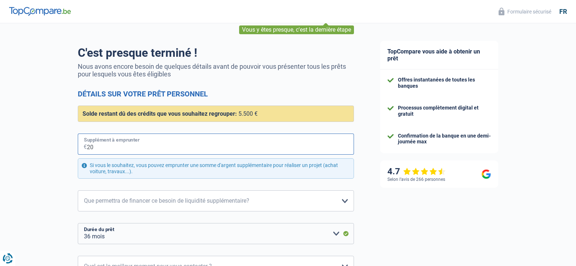
type input "200"
select select "42"
type input "2.000"
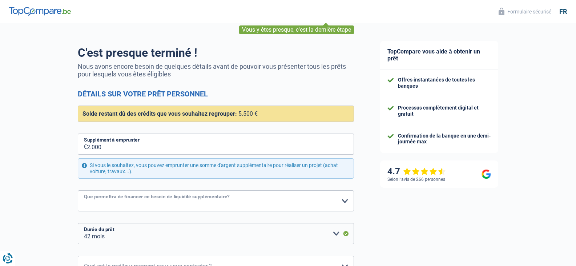
click at [234, 206] on select "Confort maison: meubles, textile, peinture, électroménager, outillage non-profe…" at bounding box center [216, 200] width 276 height 21
select select "other"
click at [78, 191] on select "Confort maison: meubles, textile, peinture, électroménager, outillage non-profe…" at bounding box center [216, 200] width 276 height 21
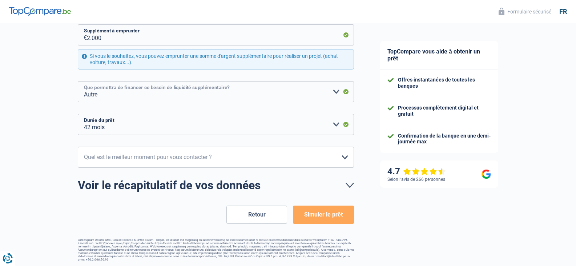
scroll to position [109, 0]
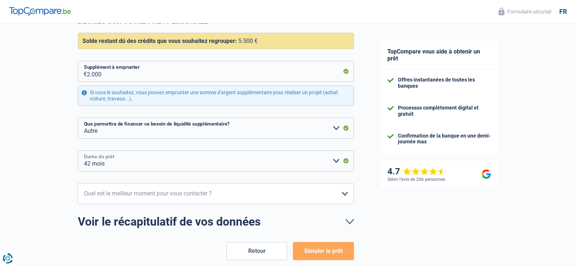
click at [337, 162] on select "12 mois 18 mois 24 mois 30 mois 36 mois 42 mois Veuillez sélectionner une option" at bounding box center [216, 160] width 276 height 21
click at [78, 151] on select "12 mois 18 mois 24 mois 30 mois 36 mois 42 mois Veuillez sélectionner une option" at bounding box center [216, 160] width 276 height 21
click at [116, 195] on select "10h-12h 12h-14h 14h-16h 16h-18h Veuillez sélectionner une option" at bounding box center [216, 193] width 276 height 21
select select "14-16"
click at [78, 183] on select "10h-12h 12h-14h 14h-16h 16h-18h Veuillez sélectionner une option" at bounding box center [216, 193] width 276 height 21
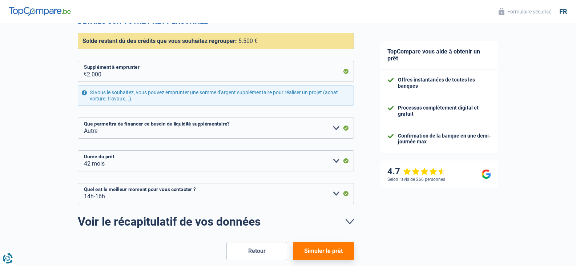
click at [321, 251] on button "Simuler le prêt" at bounding box center [323, 251] width 61 height 18
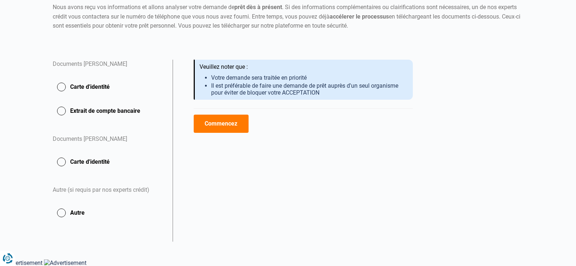
scroll to position [48, 0]
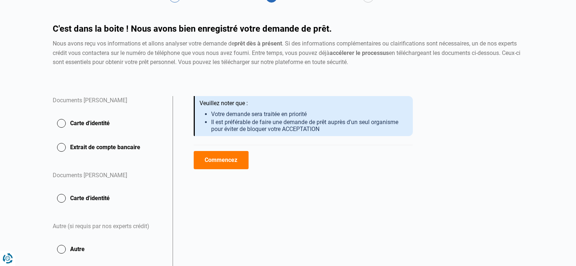
click at [62, 122] on button "Carte d'identité" at bounding box center [108, 123] width 111 height 18
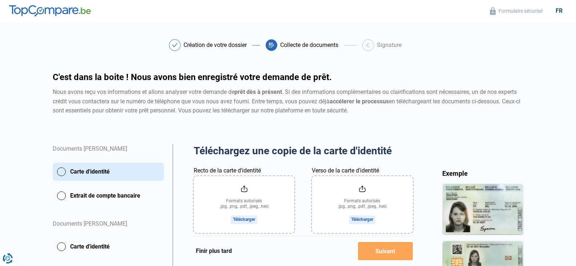
scroll to position [36, 0]
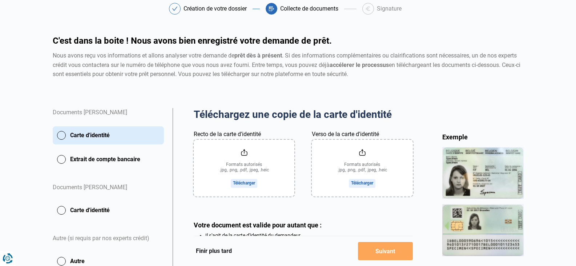
click at [244, 169] on input "Recto de la carte d'identité" at bounding box center [244, 168] width 101 height 57
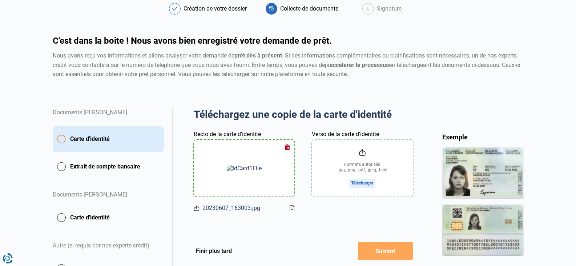
click at [351, 169] on input "Verso de la carte d'identité" at bounding box center [362, 168] width 101 height 57
drag, startPoint x: 287, startPoint y: 147, endPoint x: 283, endPoint y: 169, distance: 23.3
click at [283, 169] on div at bounding box center [244, 168] width 83 height 57
click at [287, 145] on button "button" at bounding box center [287, 146] width 11 height 11
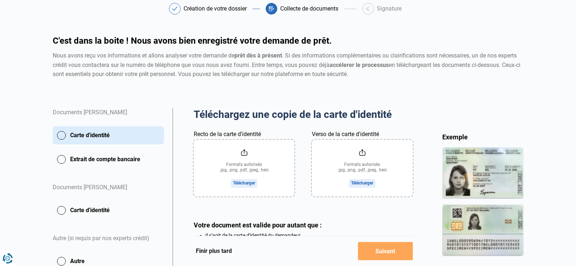
click at [65, 157] on button "Extrait de compte bancaire" at bounding box center [108, 159] width 111 height 18
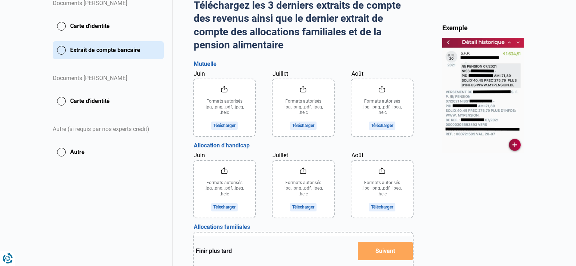
scroll to position [109, 0]
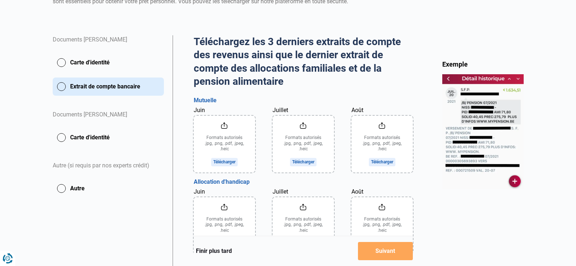
click at [63, 62] on button "Carte d'identité" at bounding box center [108, 62] width 111 height 18
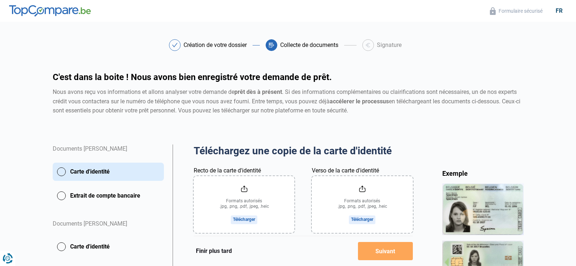
click at [241, 202] on input "Recto de la carte d'identité" at bounding box center [244, 204] width 101 height 57
click at [359, 212] on input "Verso de la carte d'identité" at bounding box center [362, 204] width 101 height 57
click at [246, 196] on input "Recto de la carte d'identité" at bounding box center [244, 204] width 101 height 57
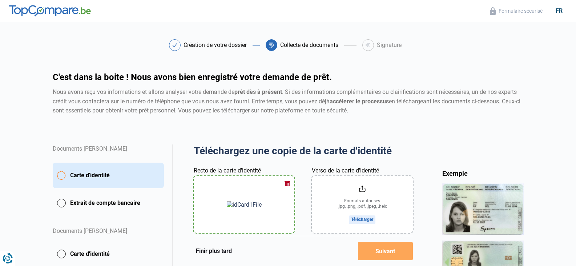
click at [361, 205] on input "Verso de la carte d'identité" at bounding box center [362, 204] width 101 height 57
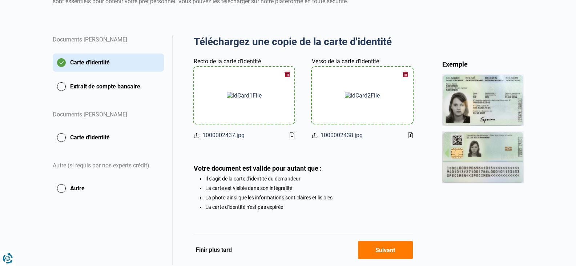
scroll to position [134, 0]
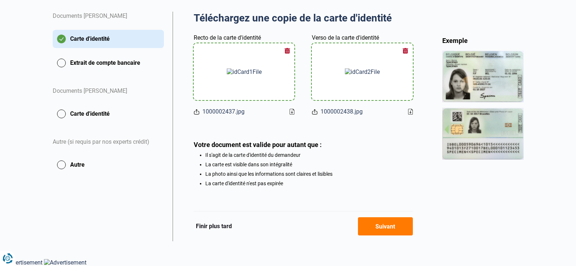
click at [385, 226] on button "Suivant" at bounding box center [385, 226] width 55 height 18
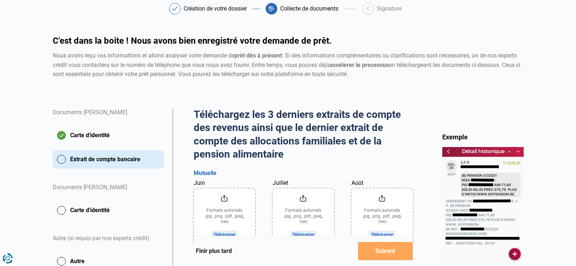
scroll to position [109, 0]
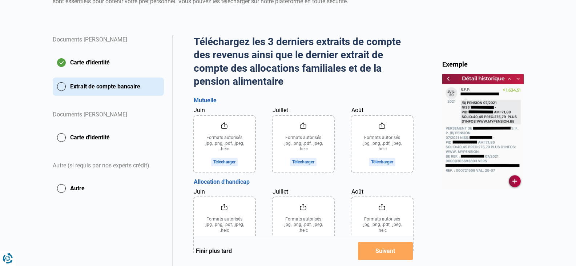
click at [59, 138] on button "Carte d'identité" at bounding box center [108, 137] width 111 height 18
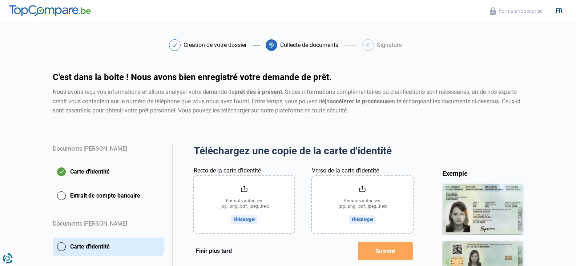
click at [241, 201] on input "Recto de la carte d'identité" at bounding box center [244, 204] width 101 height 57
click at [244, 193] on input "Recto de la carte d'identité" at bounding box center [244, 204] width 101 height 57
click at [237, 196] on input "Recto de la carte d'identité" at bounding box center [244, 204] width 101 height 57
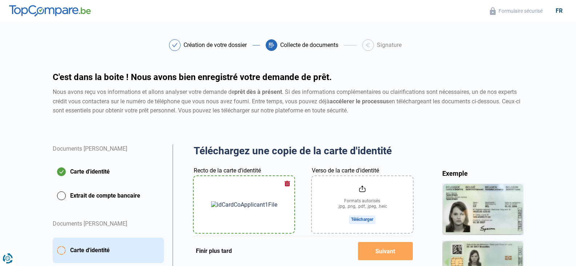
click at [359, 208] on input "Verso de la carte d'identité" at bounding box center [362, 204] width 101 height 57
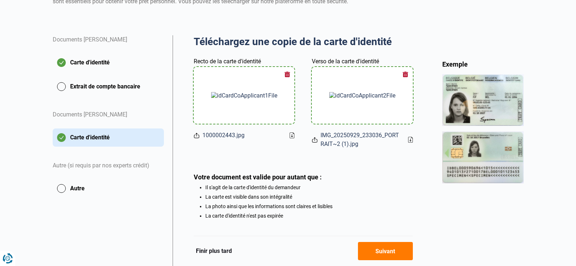
scroll to position [143, 0]
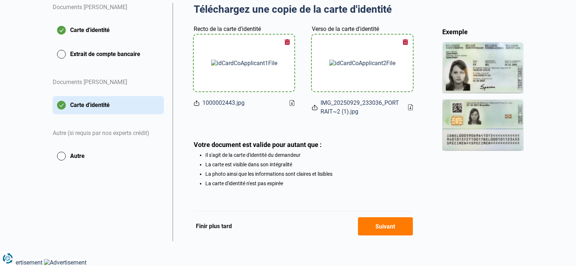
click at [380, 226] on button "Suivant" at bounding box center [385, 226] width 55 height 18
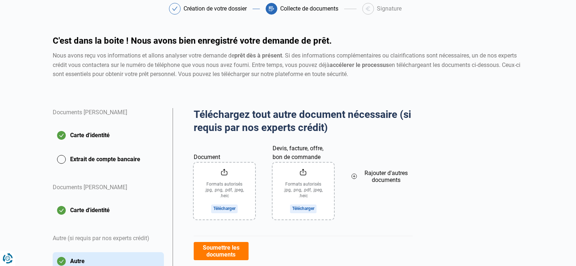
scroll to position [73, 0]
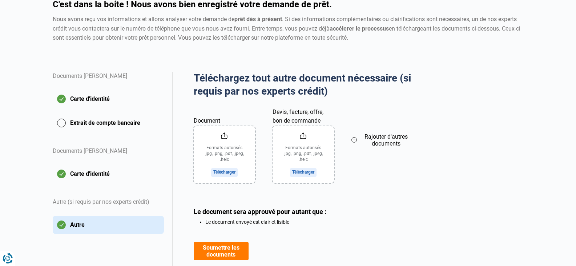
click at [61, 120] on button "Extrait de compte bancaire" at bounding box center [108, 123] width 111 height 18
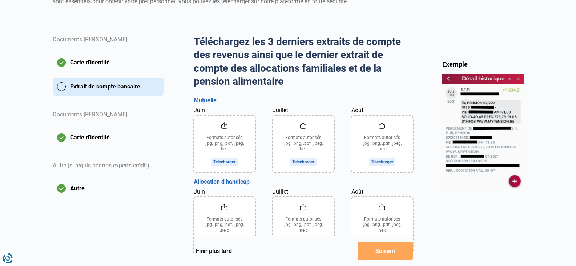
scroll to position [145, 0]
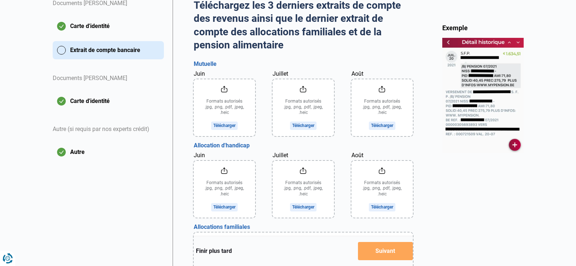
click at [227, 111] on input "Juin" at bounding box center [224, 107] width 61 height 57
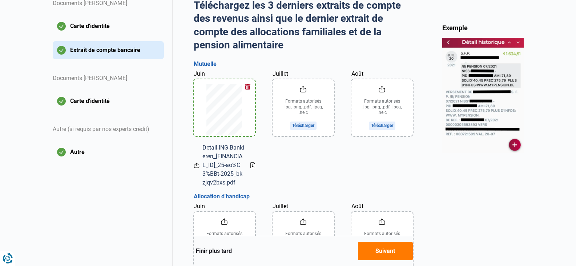
click at [301, 108] on input "Juillet" at bounding box center [303, 107] width 61 height 57
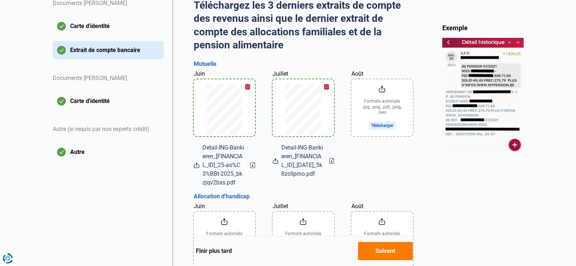
click at [371, 109] on input "Août" at bounding box center [382, 107] width 61 height 57
click at [247, 87] on button "button" at bounding box center [248, 86] width 11 height 11
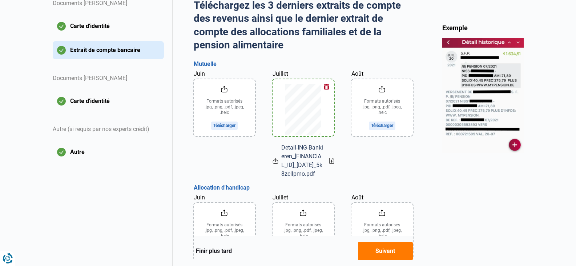
click at [327, 87] on button "button" at bounding box center [326, 86] width 11 height 11
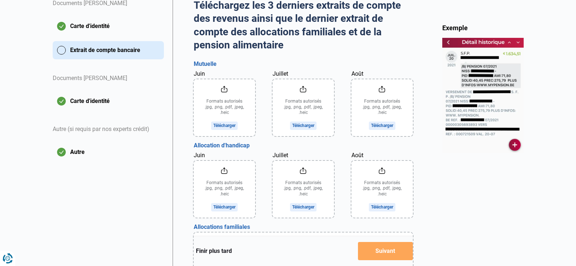
click at [223, 107] on input "Juin" at bounding box center [224, 107] width 61 height 57
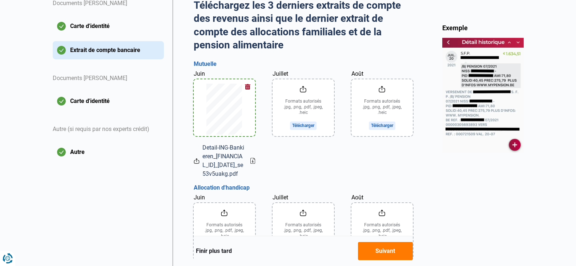
click at [304, 119] on input "Juillet" at bounding box center [303, 107] width 61 height 57
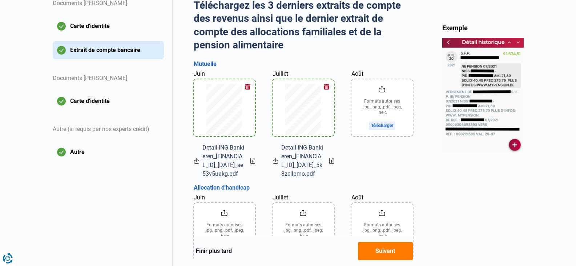
click at [369, 106] on input "Août" at bounding box center [382, 107] width 61 height 57
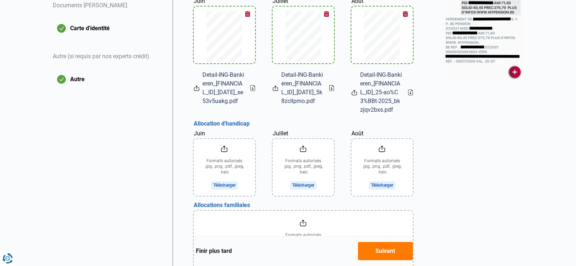
scroll to position [182, 0]
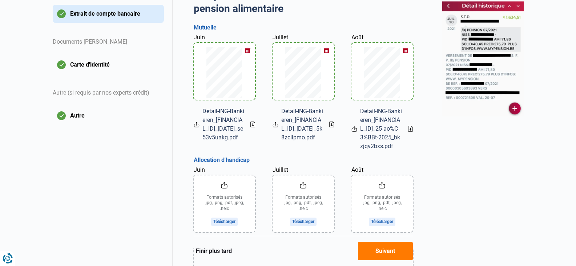
click at [222, 207] on input "Juin" at bounding box center [224, 203] width 61 height 57
type input "C:\fakepath\Detail-ING-Bankieren_BE85377093039306_23-juin-2025_se53v5uakg.pdf"
click at [305, 214] on input "Juillet" at bounding box center [303, 203] width 61 height 57
type input "C:\fakepath\Detail-ING-Bankieren_BE85377093039306_22-juillet-2025_5k8zcllpmo.pdf"
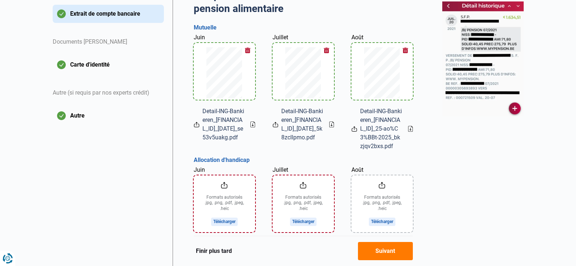
click at [247, 50] on button "button" at bounding box center [248, 50] width 11 height 11
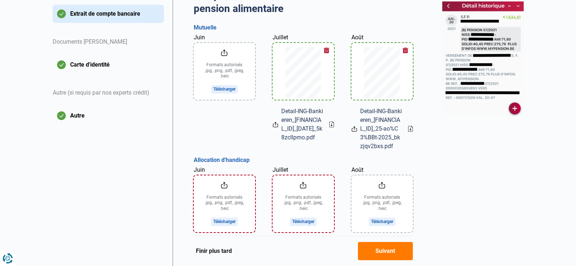
click at [326, 49] on button "button" at bounding box center [326, 50] width 11 height 11
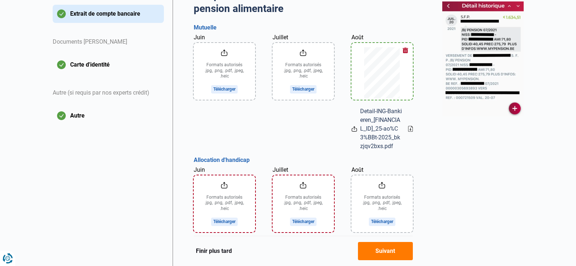
click at [405, 51] on button "button" at bounding box center [405, 50] width 11 height 11
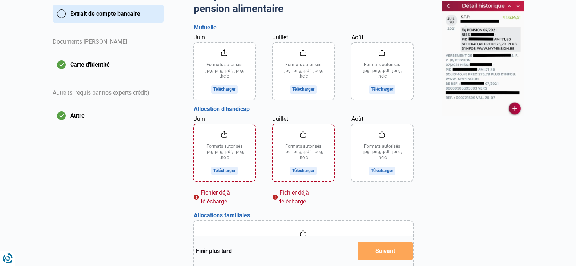
click at [221, 151] on input "Juin" at bounding box center [224, 152] width 61 height 57
click at [199, 197] on div "Fichier déjà téléchargé" at bounding box center [224, 196] width 61 height 17
click at [224, 135] on input "Juin" at bounding box center [224, 152] width 61 height 57
click at [275, 196] on div "Fichier déjà téléchargé" at bounding box center [303, 196] width 61 height 17
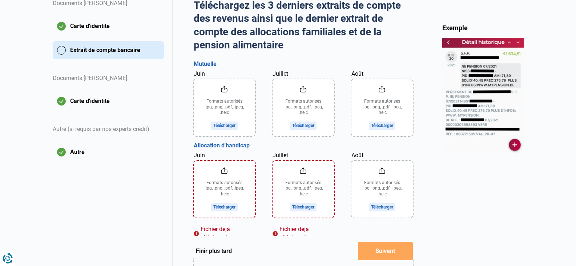
scroll to position [109, 0]
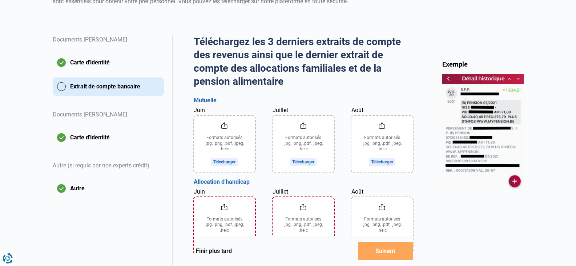
click at [64, 85] on button "Extrait de compte bancaire" at bounding box center [108, 86] width 111 height 18
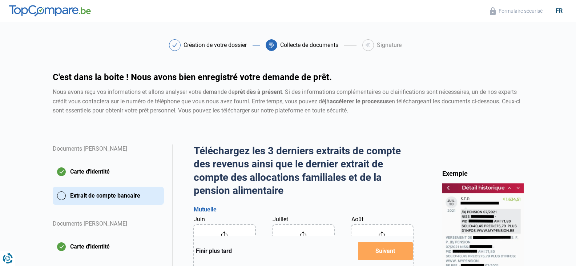
click at [73, 171] on button "Carte d'identité" at bounding box center [108, 172] width 111 height 18
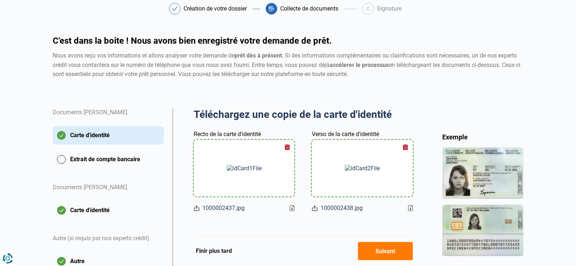
scroll to position [73, 0]
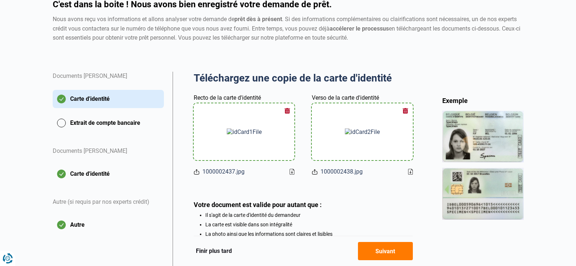
click at [88, 120] on button "Extrait de compte bancaire" at bounding box center [108, 123] width 111 height 18
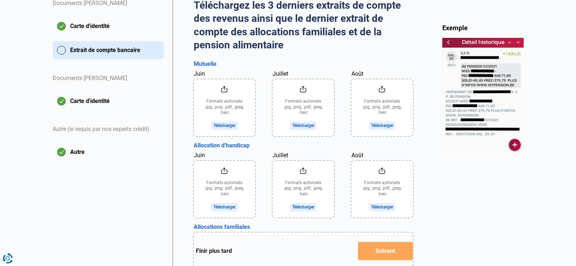
scroll to position [182, 0]
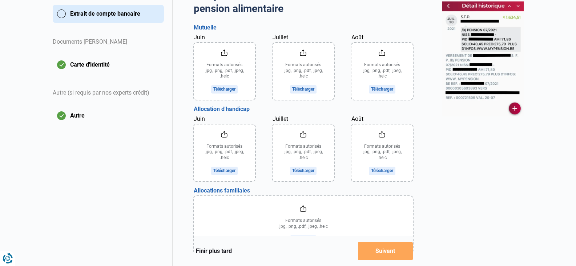
click at [227, 153] on input "Juin" at bounding box center [224, 152] width 61 height 57
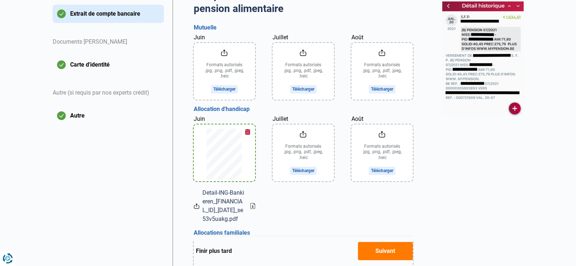
click at [297, 157] on input "Juillet" at bounding box center [303, 152] width 61 height 57
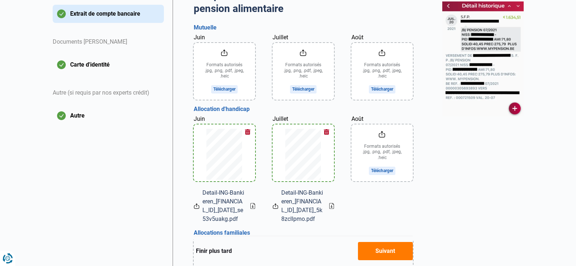
click at [375, 160] on input "Août" at bounding box center [382, 152] width 61 height 57
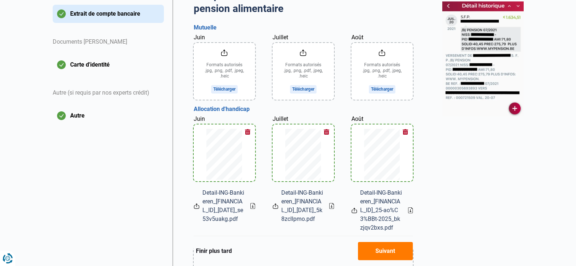
click at [225, 73] on input "Juin" at bounding box center [224, 71] width 61 height 57
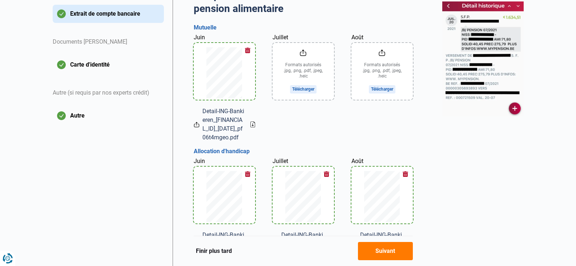
click at [302, 79] on input "Juillet" at bounding box center [303, 71] width 61 height 57
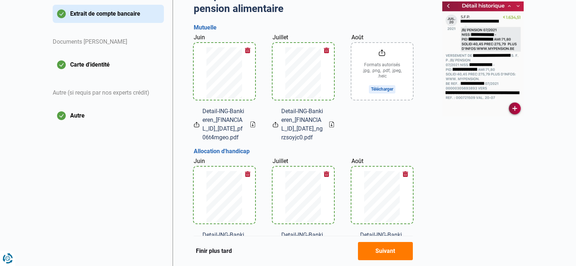
click at [379, 80] on input "Août" at bounding box center [382, 71] width 61 height 57
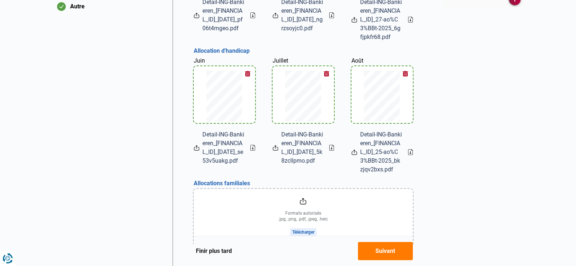
scroll to position [327, 0]
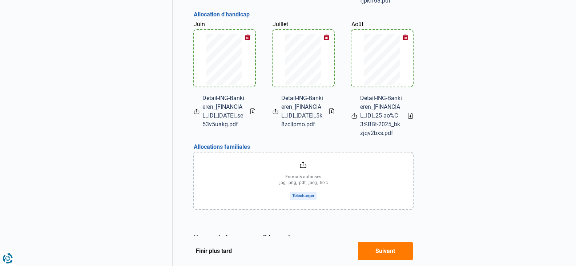
click at [301, 187] on input "file" at bounding box center [303, 180] width 219 height 57
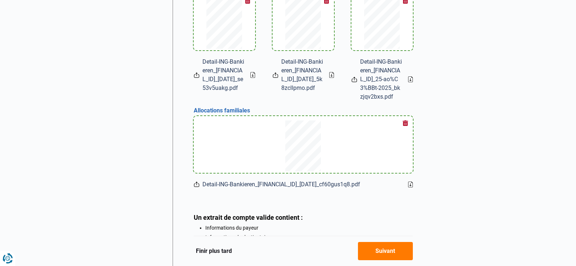
scroll to position [464, 0]
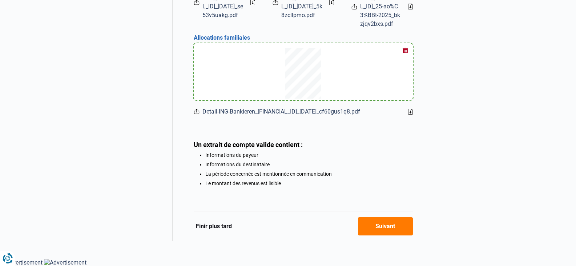
click at [372, 221] on button "Suivant" at bounding box center [385, 226] width 55 height 18
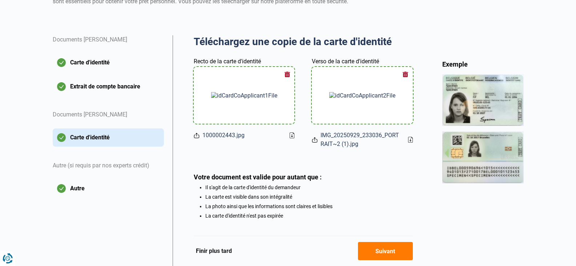
scroll to position [143, 0]
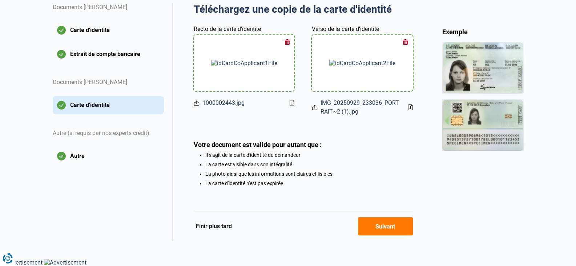
click at [382, 224] on button "Suivant" at bounding box center [385, 226] width 55 height 18
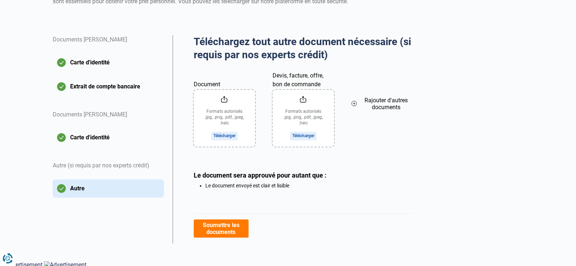
scroll to position [112, 0]
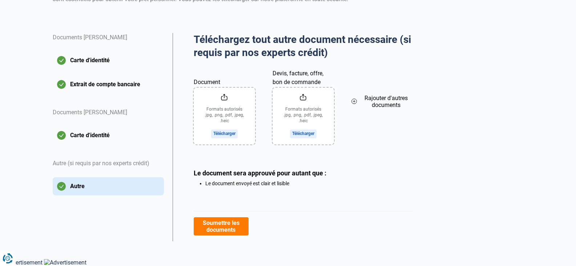
click at [222, 222] on button "Soumettre les documents" at bounding box center [221, 226] width 55 height 18
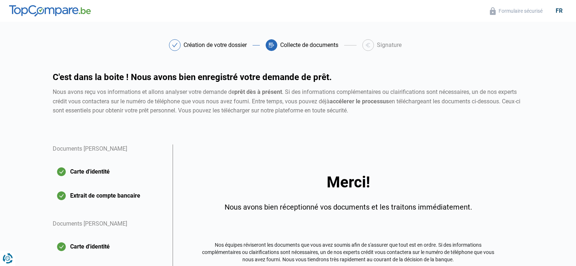
click at [367, 45] on icon at bounding box center [368, 45] width 5 height 4
click at [379, 44] on div "Signature" at bounding box center [389, 45] width 25 height 6
